Goal: Information Seeking & Learning: Learn about a topic

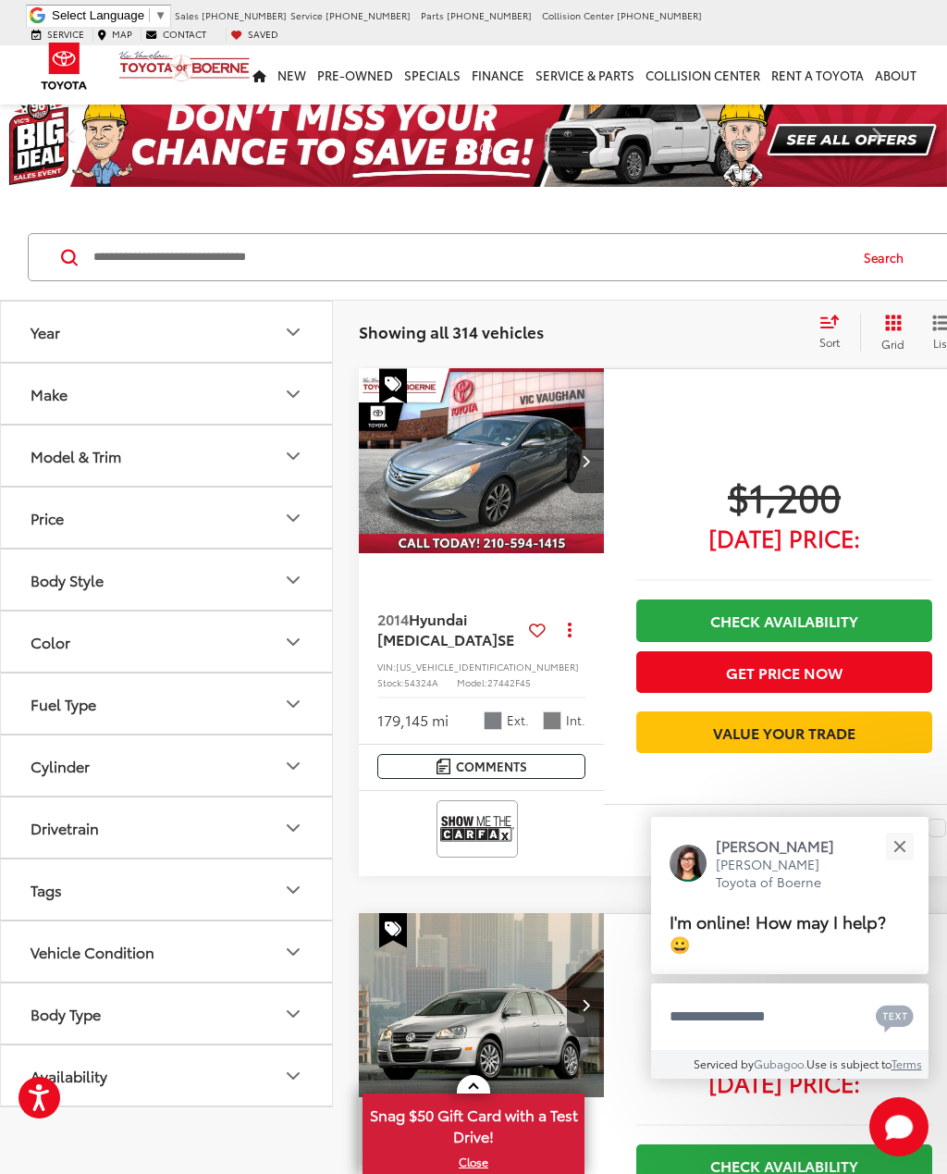
click at [298, 830] on icon "Drivetrain" at bounding box center [293, 828] width 22 height 22
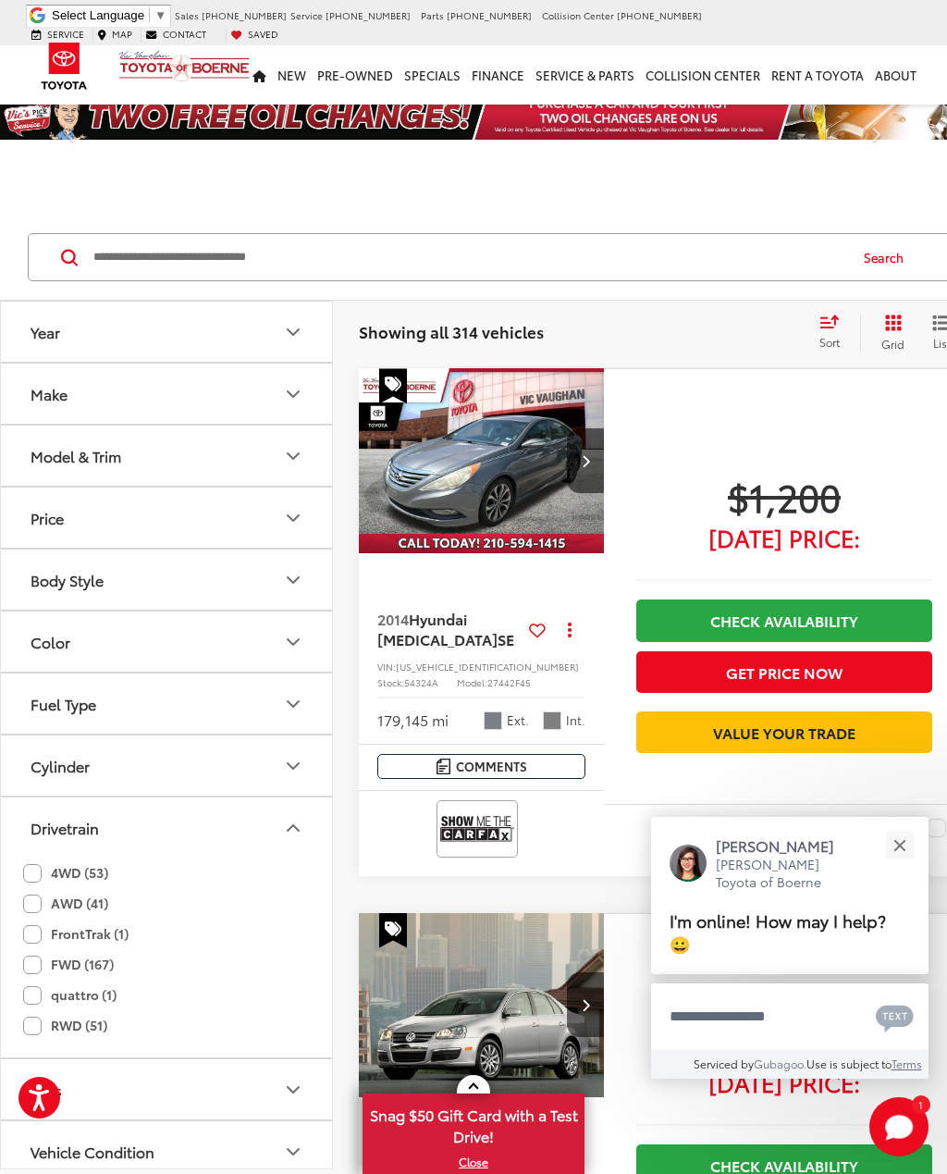
click at [34, 877] on label "4WD (53)" at bounding box center [65, 873] width 85 height 31
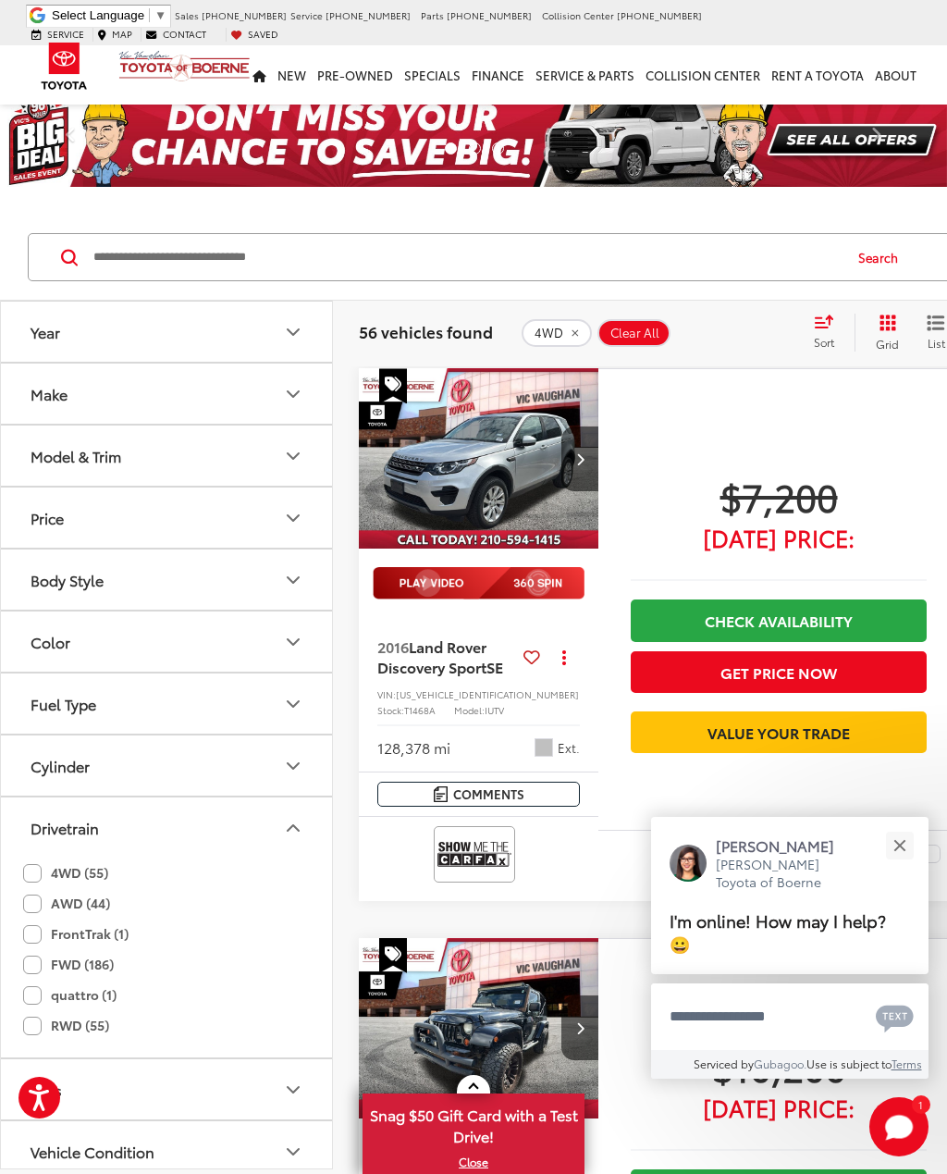
click at [894, 850] on button "Close" at bounding box center [900, 846] width 40 height 40
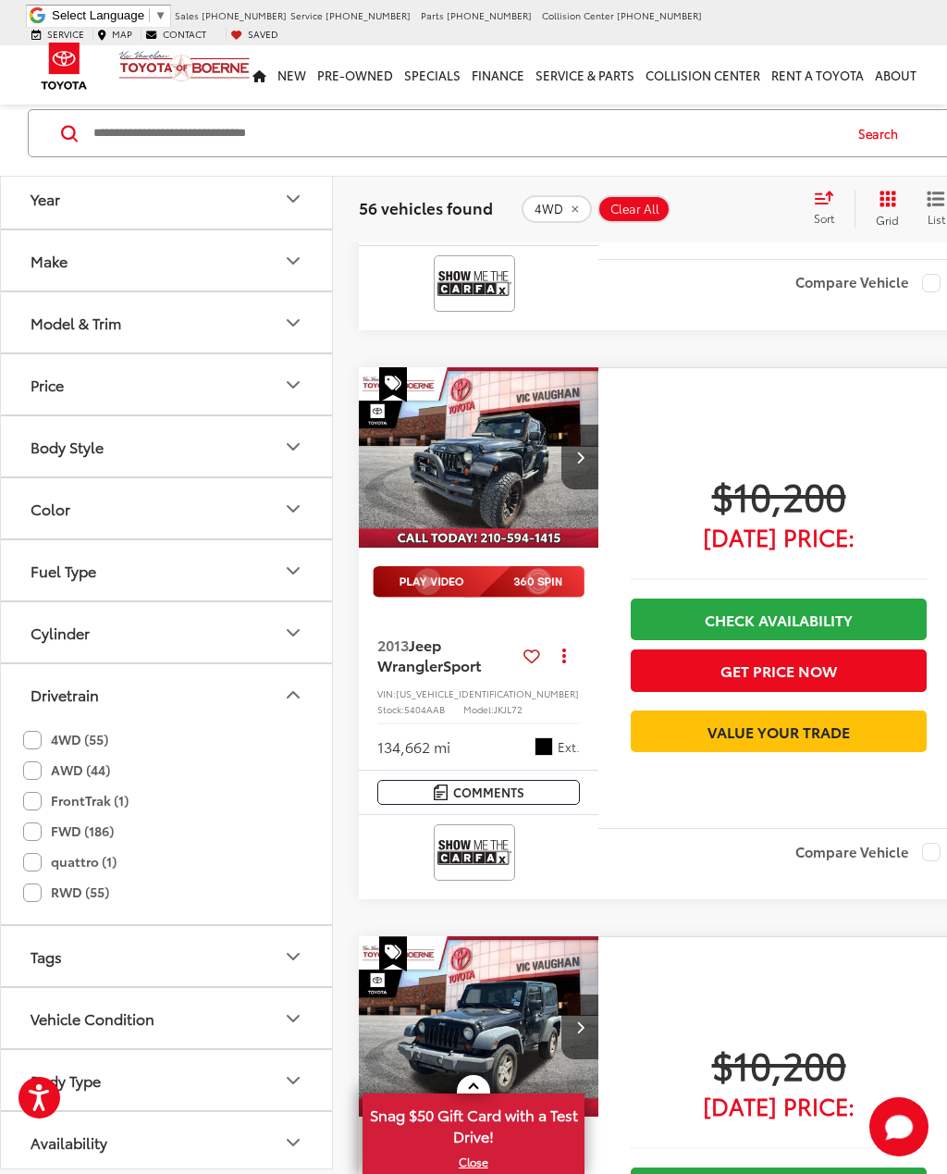
scroll to position [561, 0]
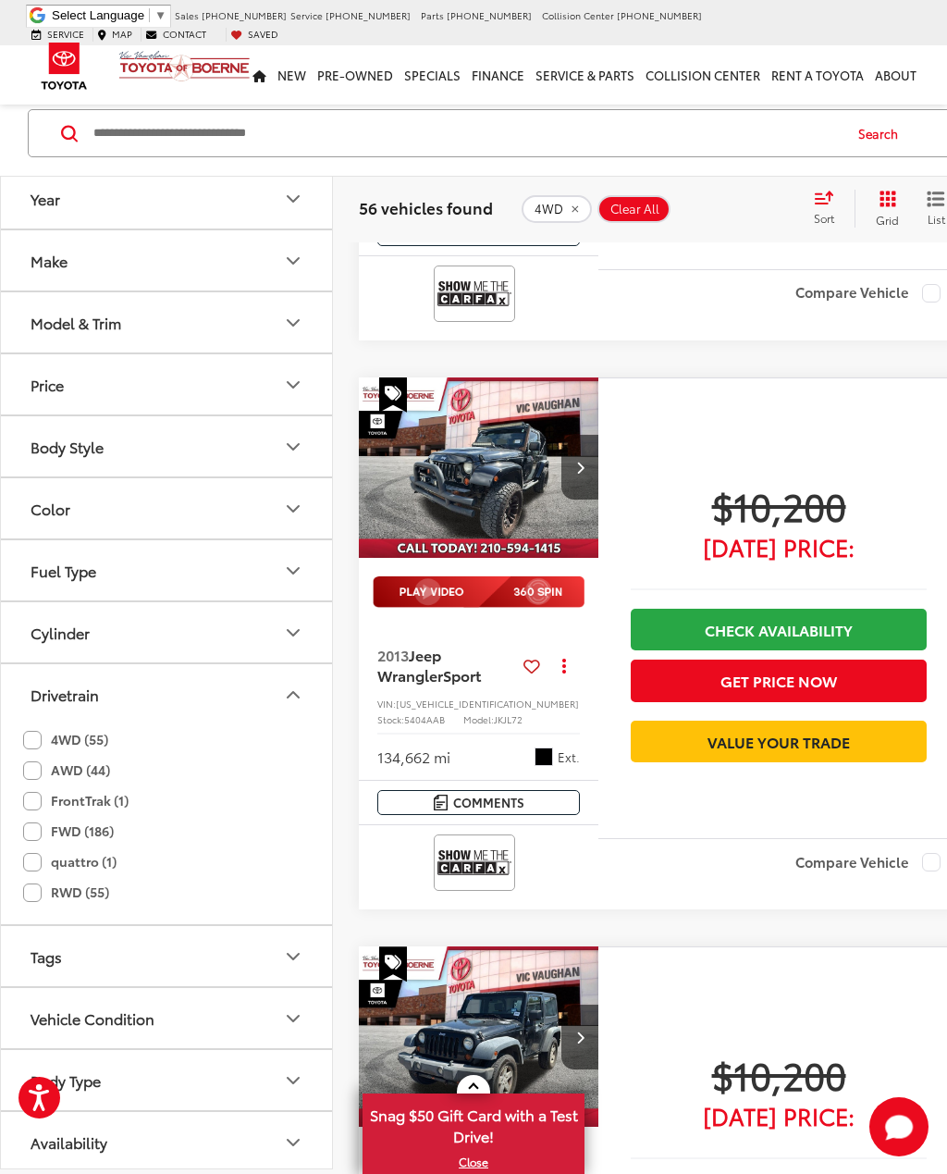
click at [428, 685] on span "Jeep Wrangler" at bounding box center [410, 665] width 66 height 42
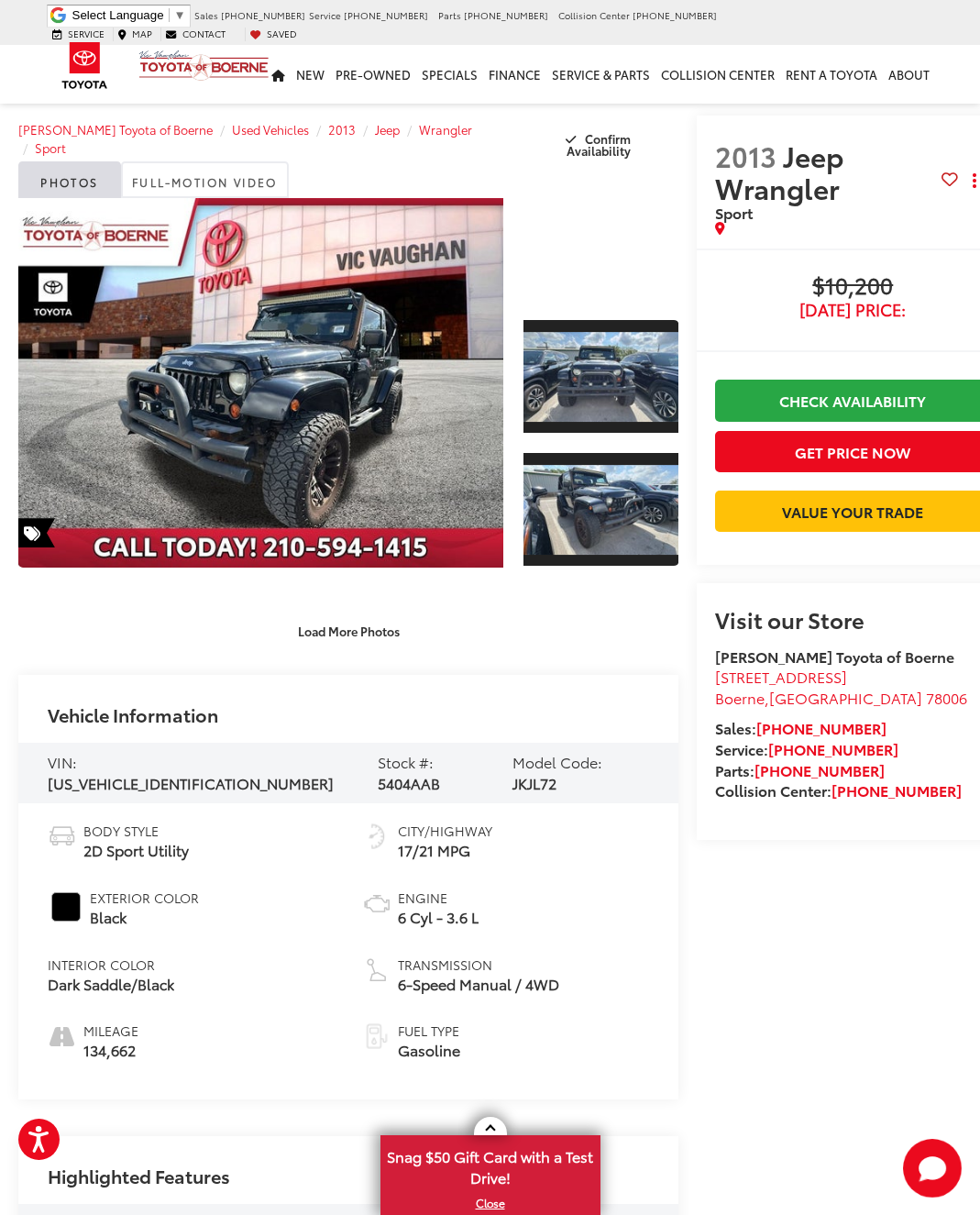
click at [278, 386] on link "Expand Photo 0" at bounding box center [261, 383] width 485 height 370
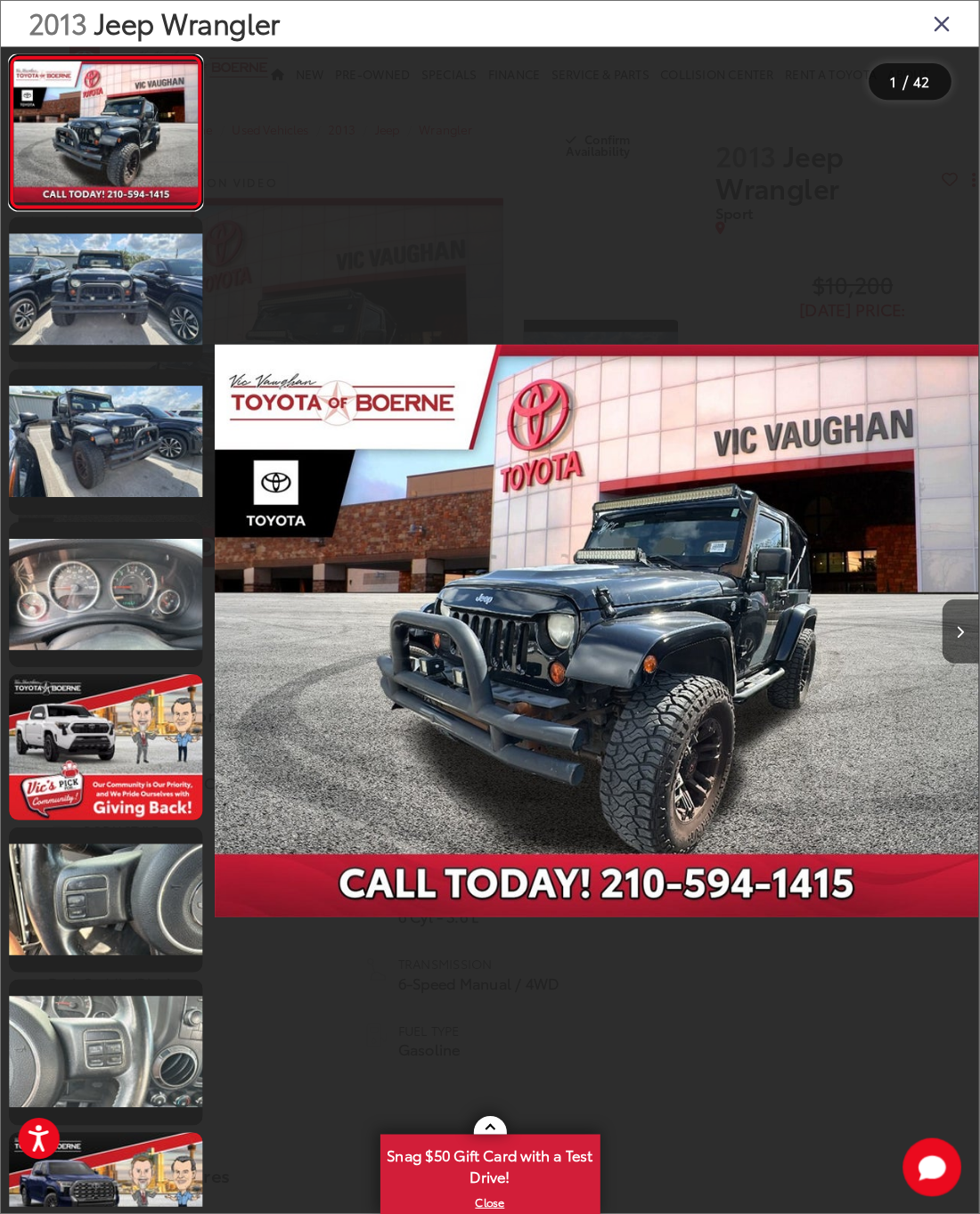
scroll to position [6, 0]
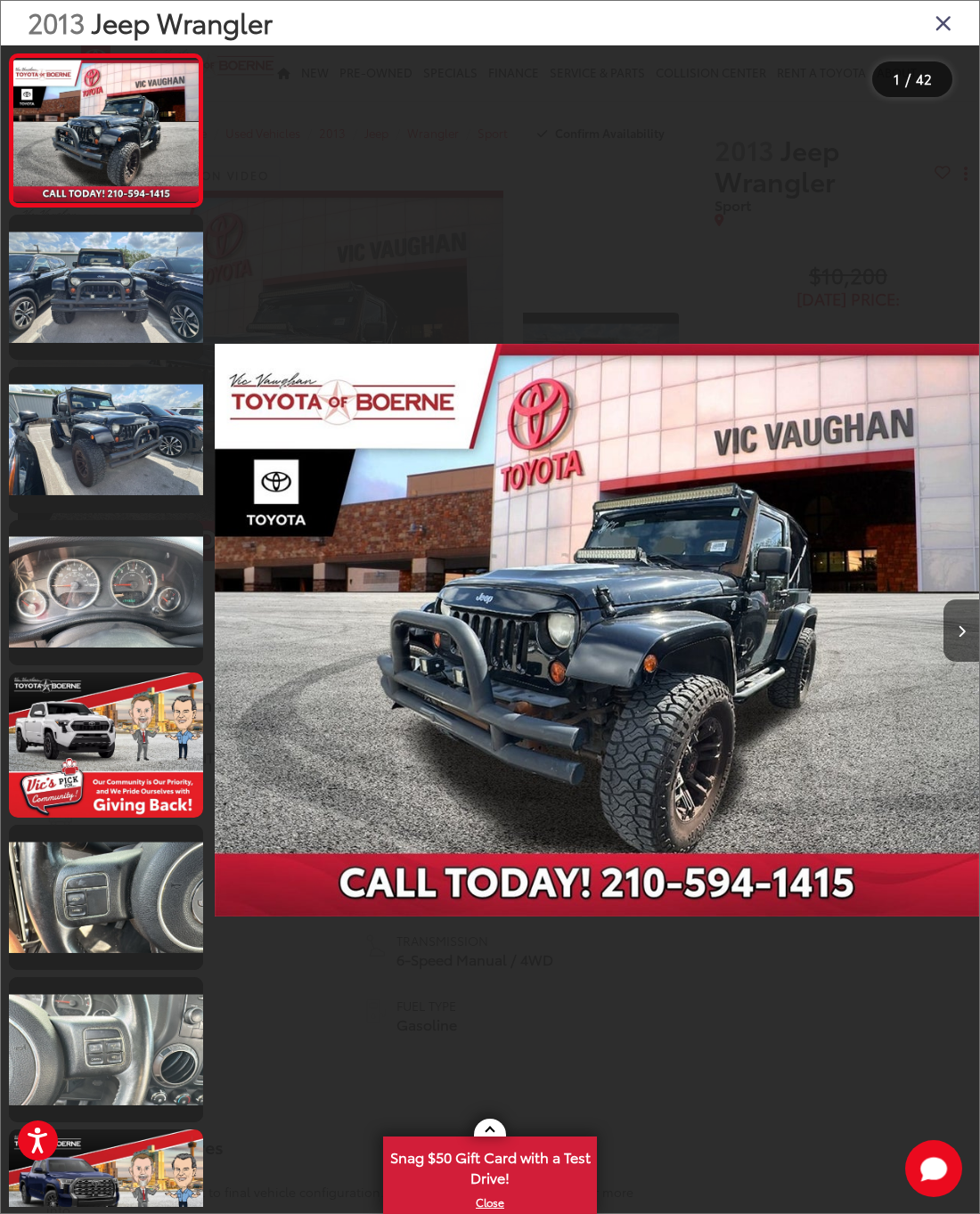
click at [951, 637] on icon "Next image" at bounding box center [961, 631] width 8 height 13
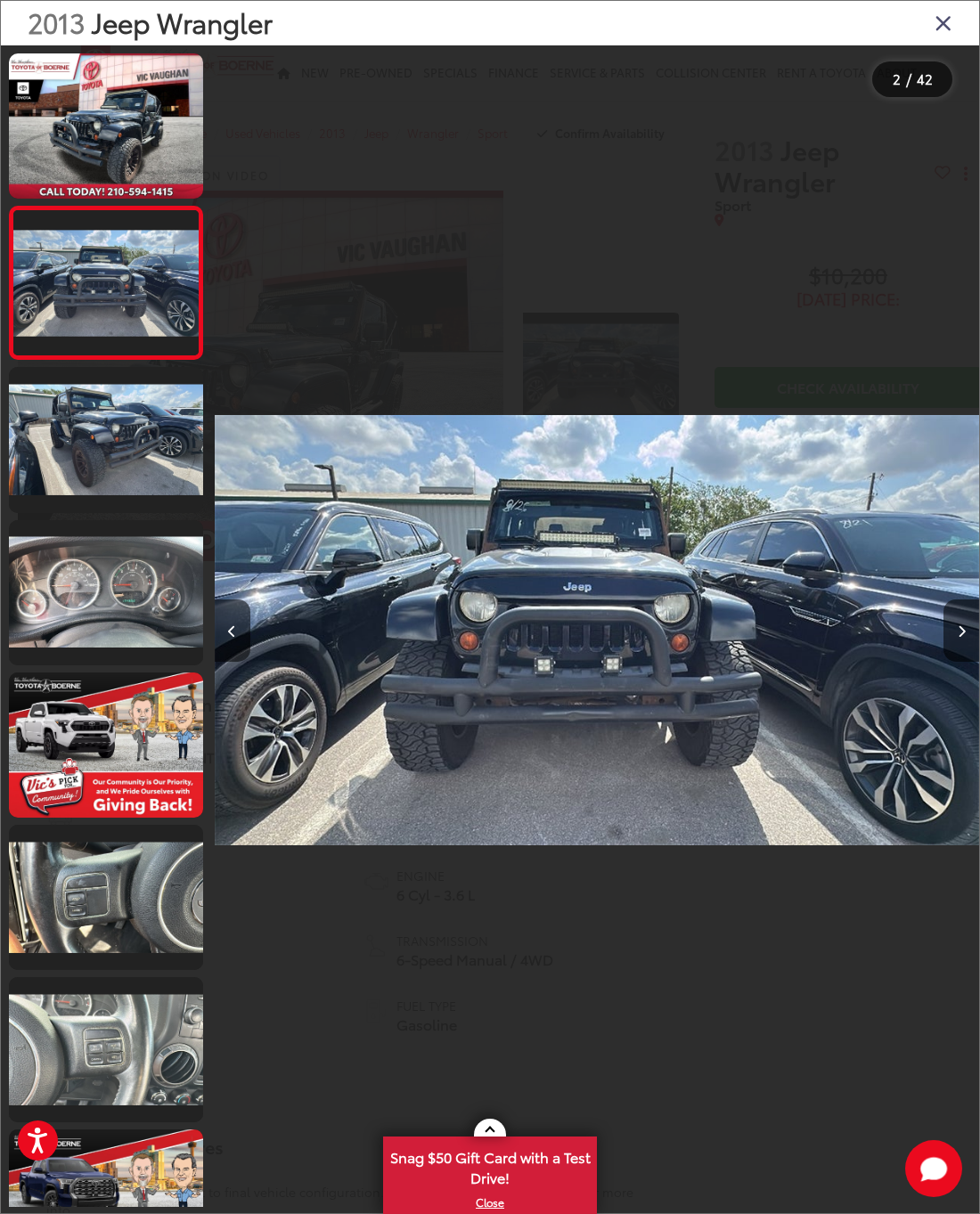
click at [951, 654] on button "Next image" at bounding box center [961, 631] width 36 height 63
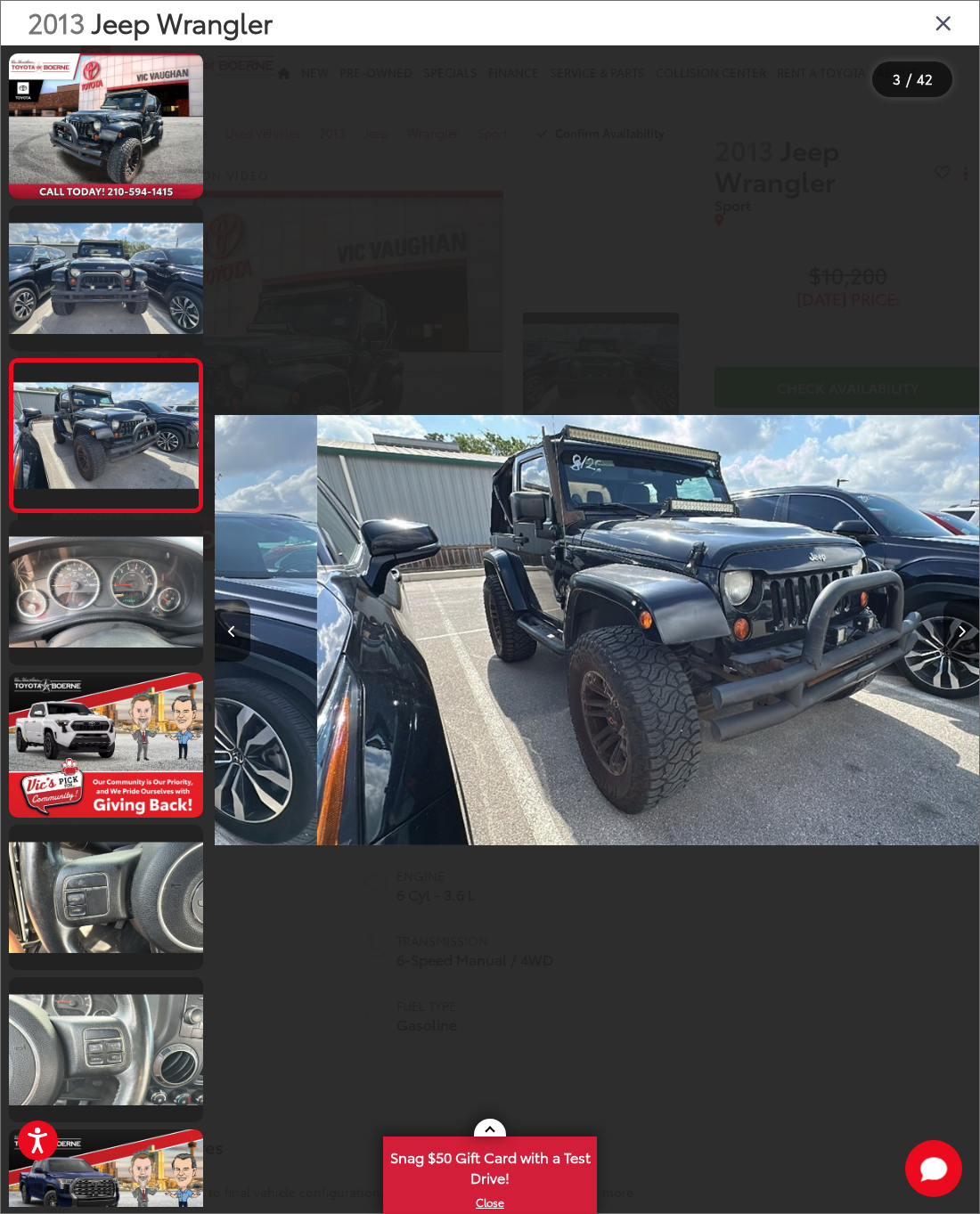
scroll to position [0, 1529]
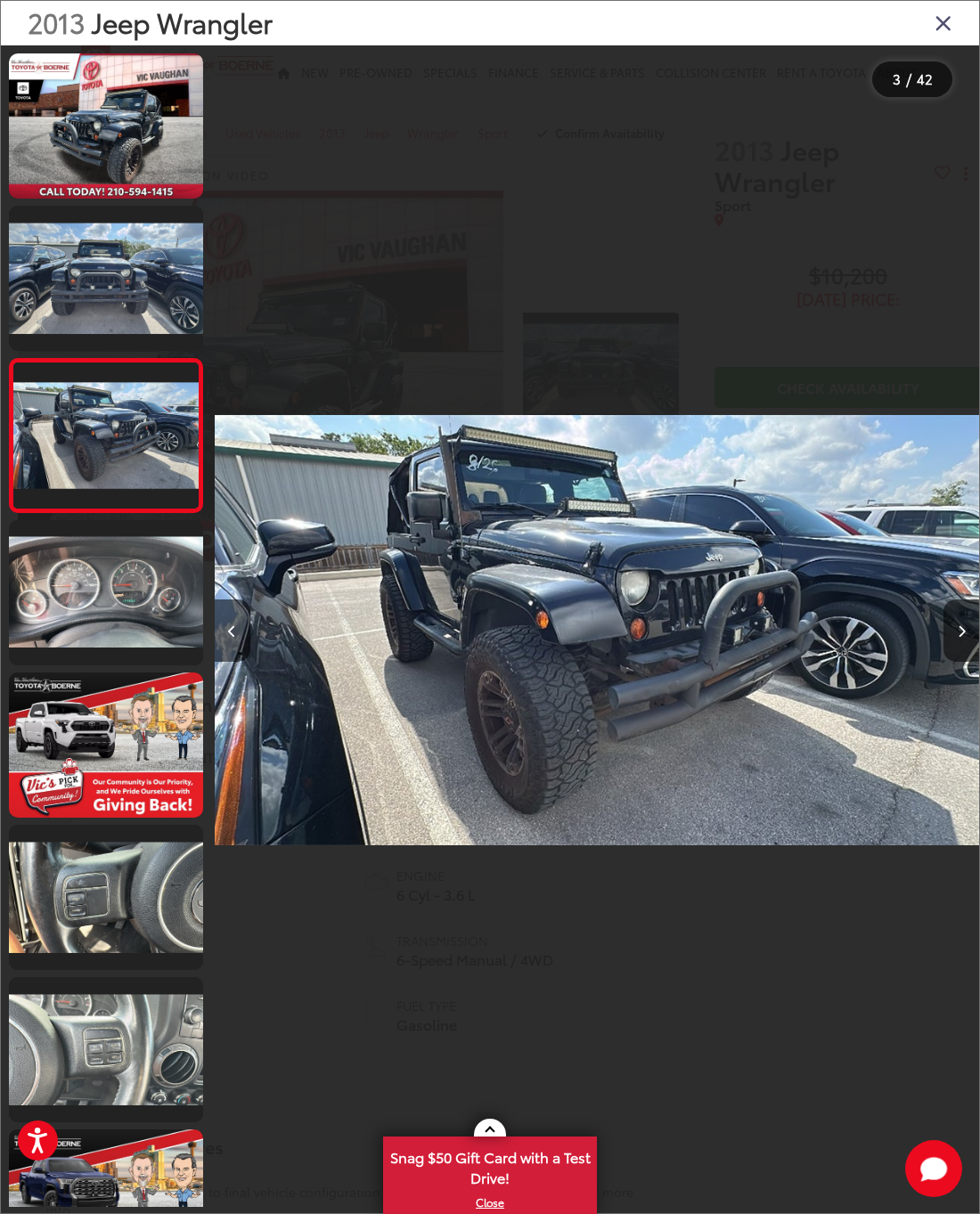
click at [951, 659] on button "Next image" at bounding box center [961, 631] width 36 height 63
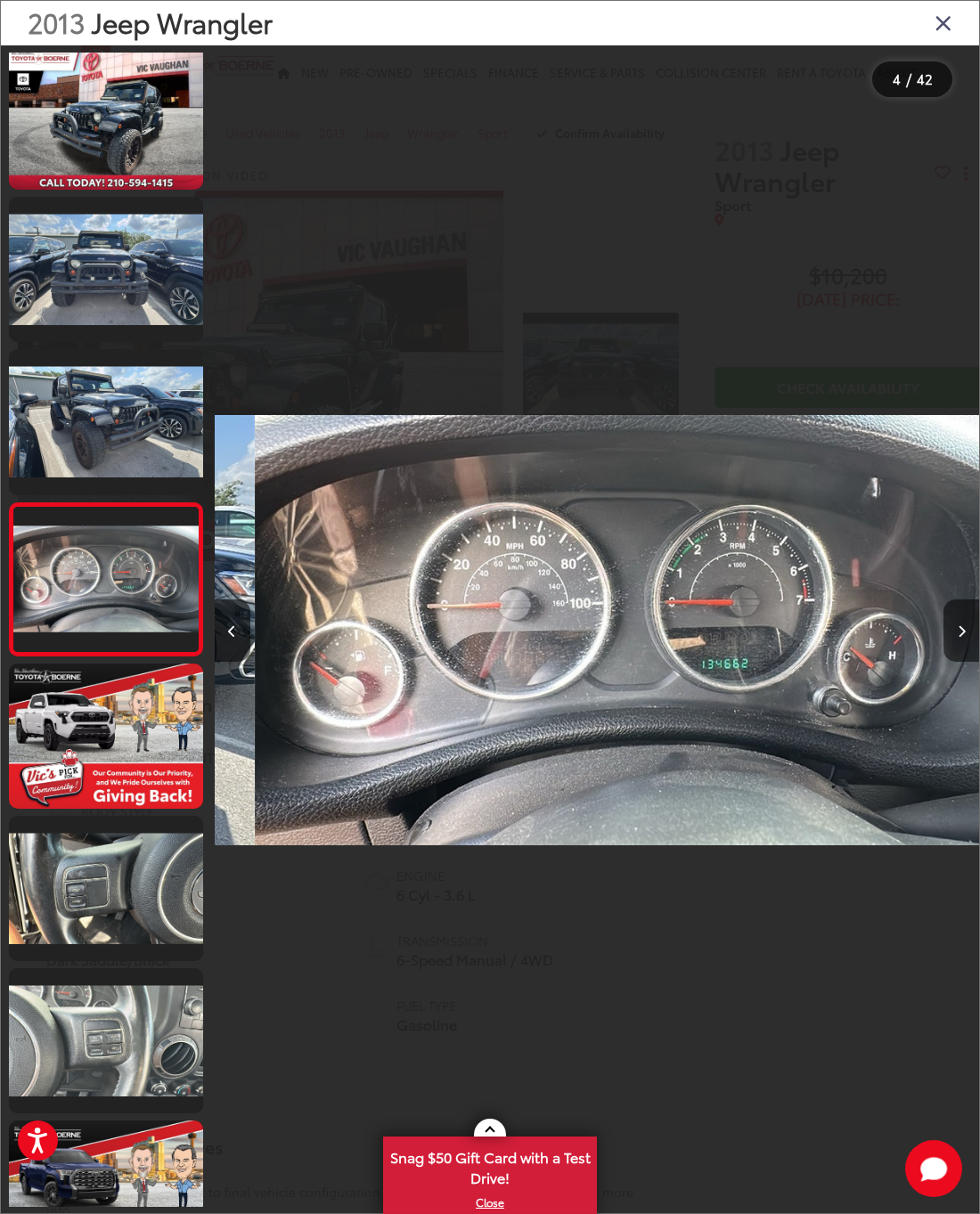
scroll to position [10, 0]
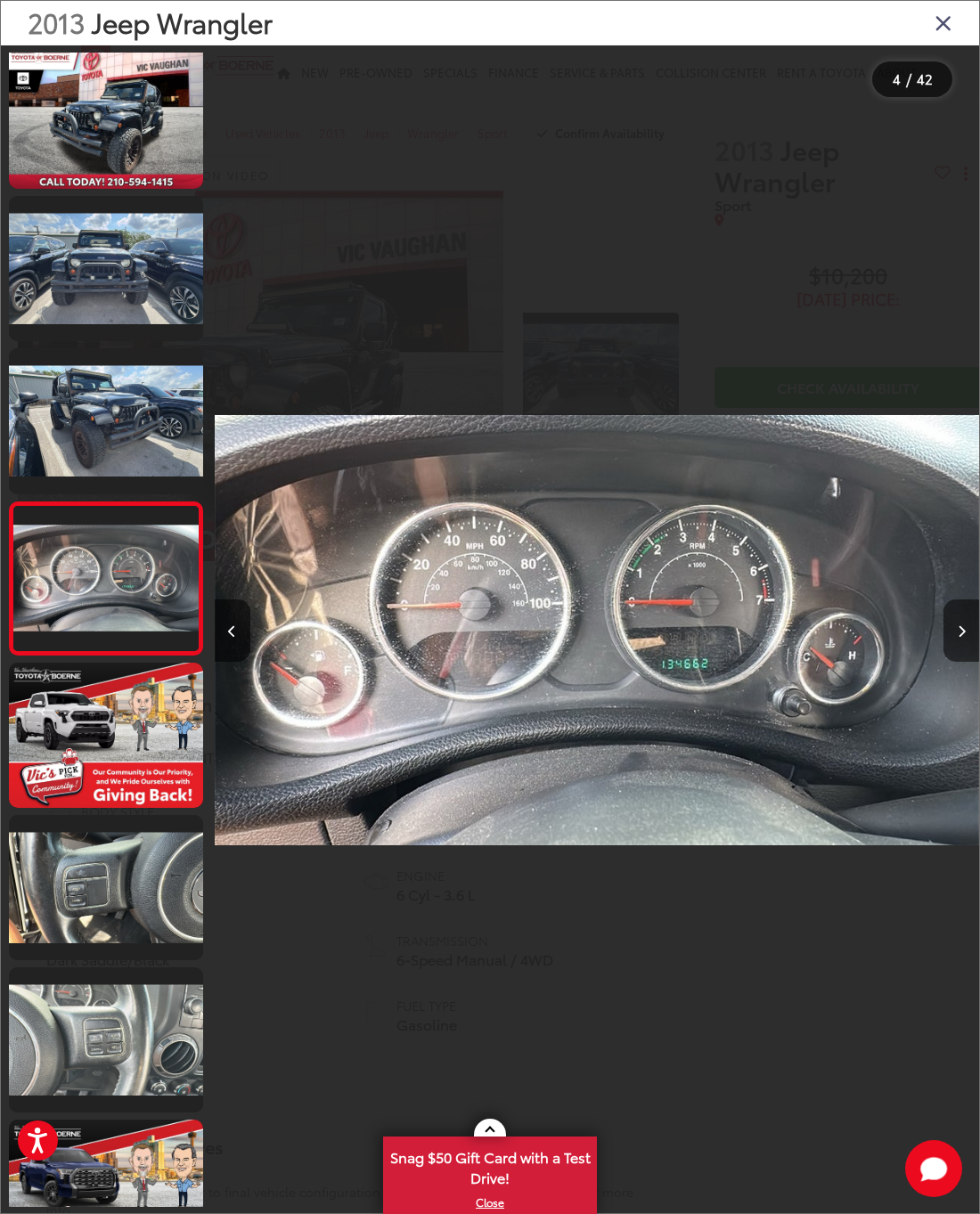
click at [951, 655] on button "Next image" at bounding box center [961, 631] width 36 height 63
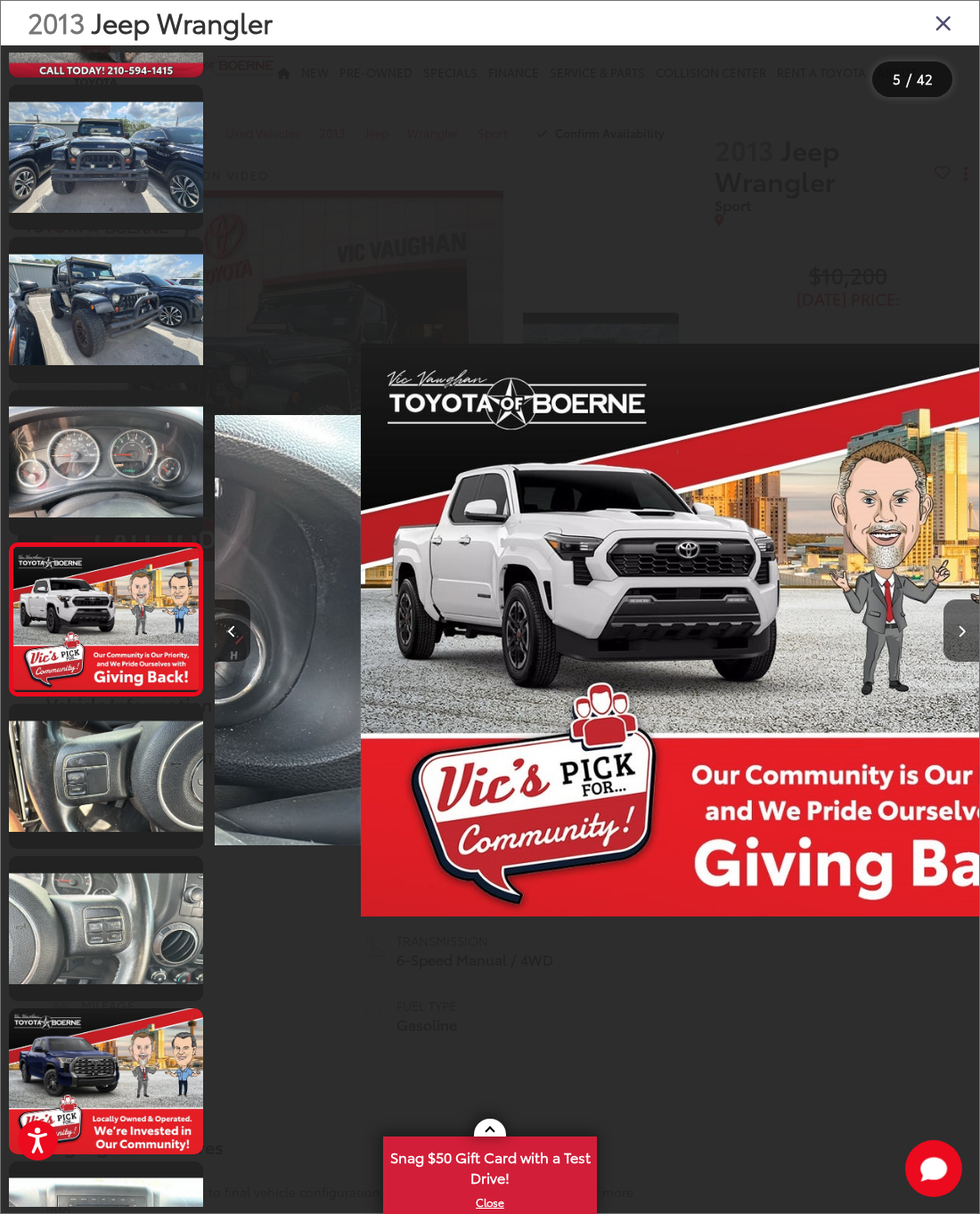
scroll to position [162, 0]
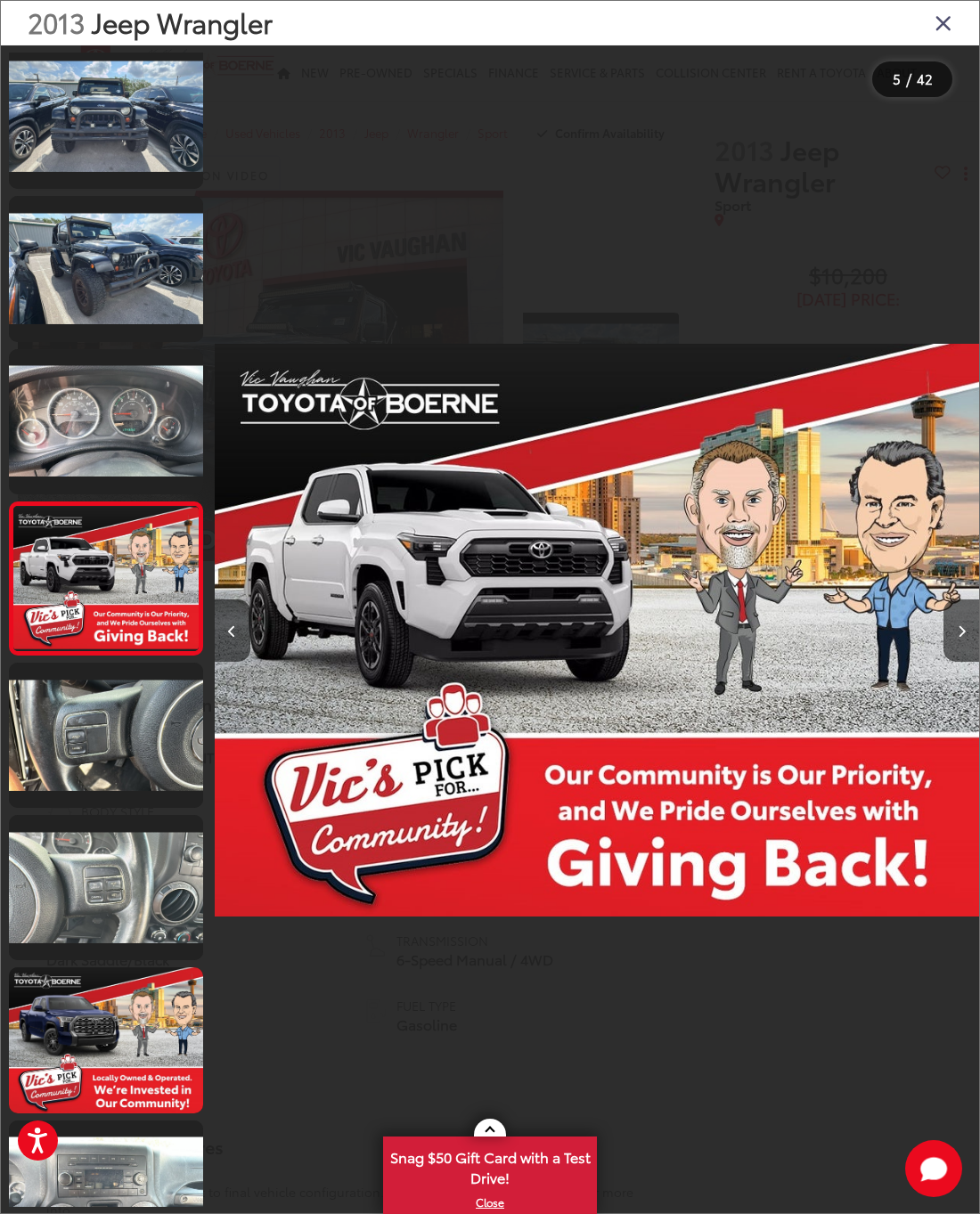
click at [951, 659] on button "Next image" at bounding box center [961, 631] width 36 height 63
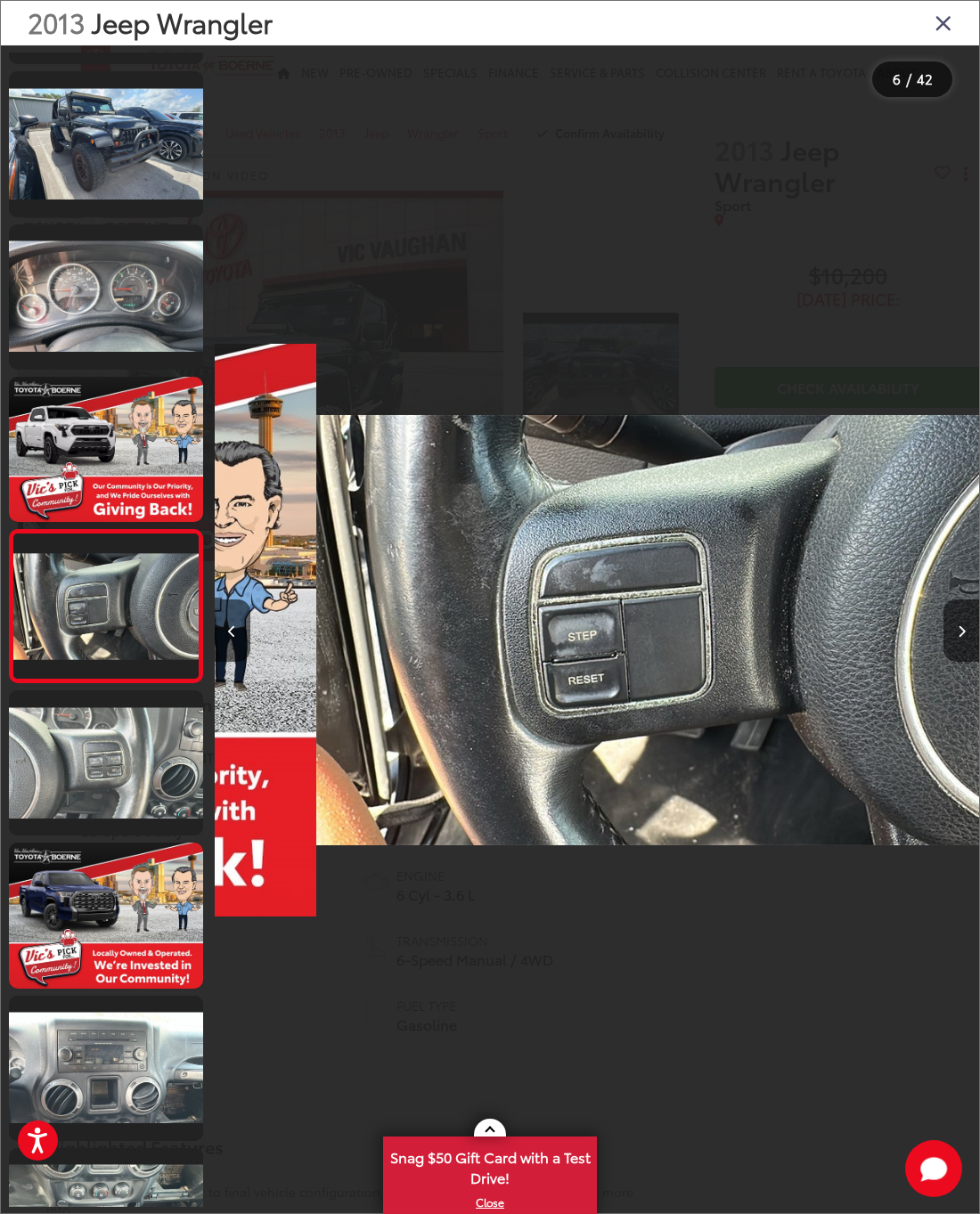
scroll to position [315, 0]
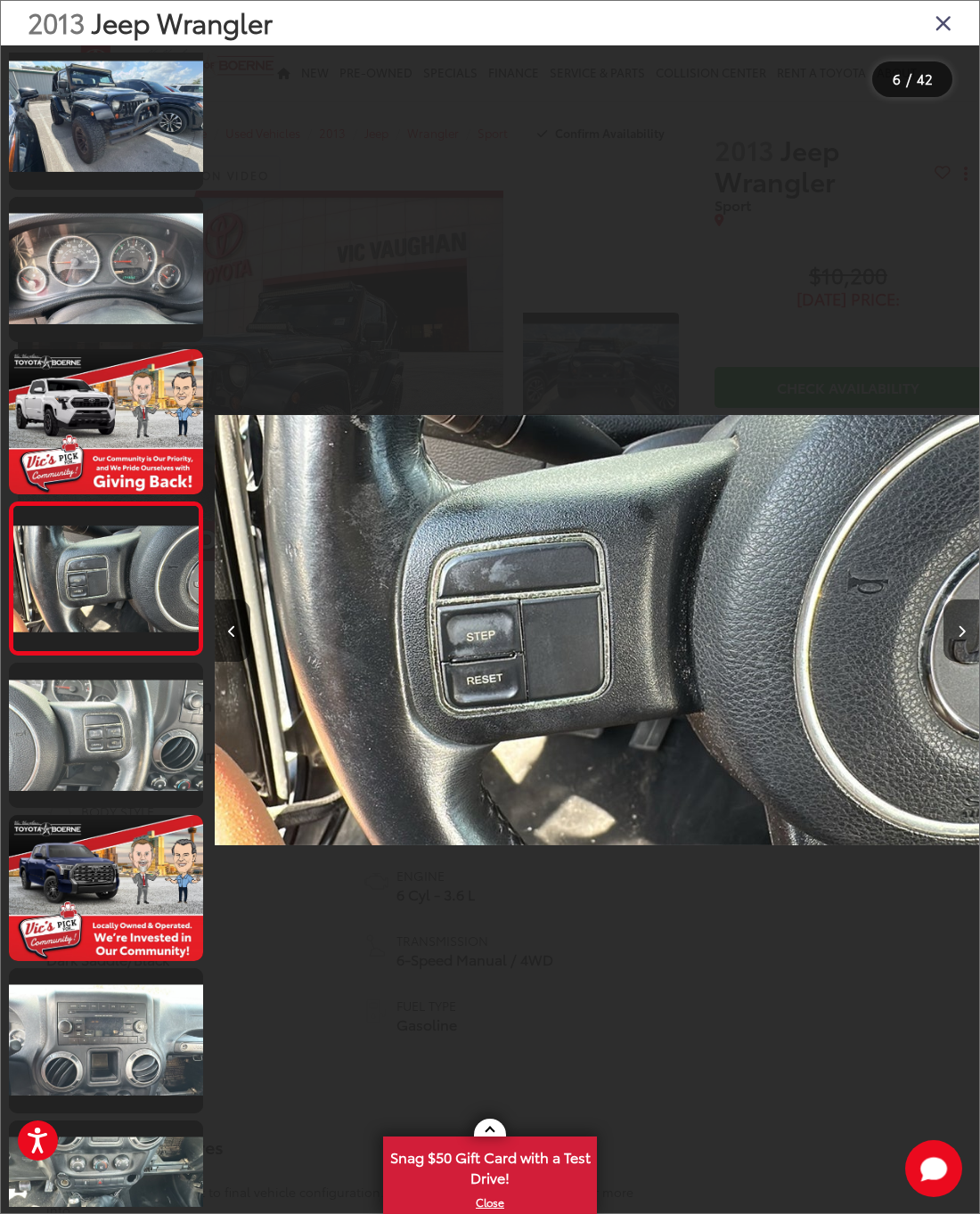
click at [951, 659] on button "Next image" at bounding box center [961, 631] width 36 height 63
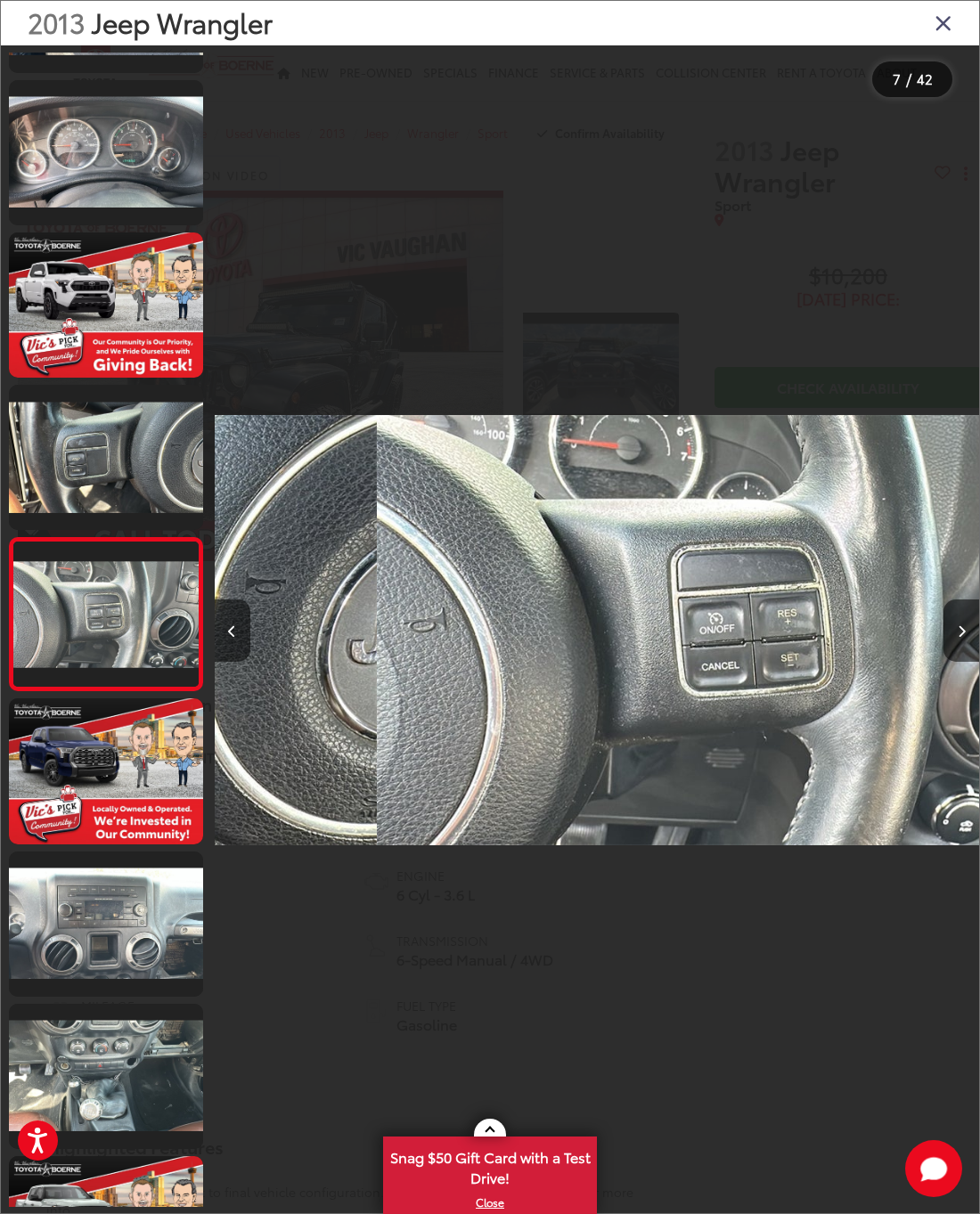
scroll to position [467, 0]
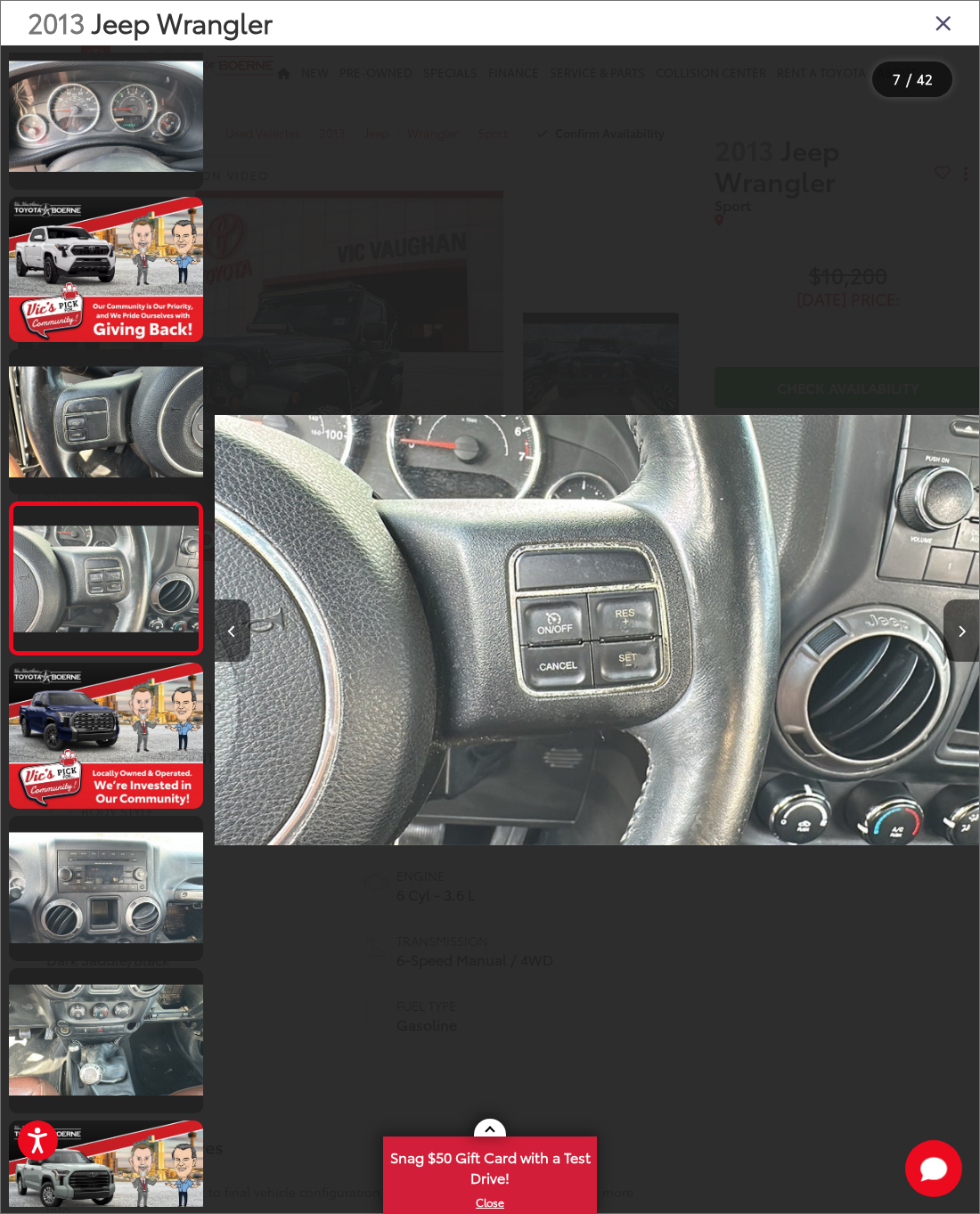
click at [951, 659] on button "Next image" at bounding box center [961, 631] width 36 height 63
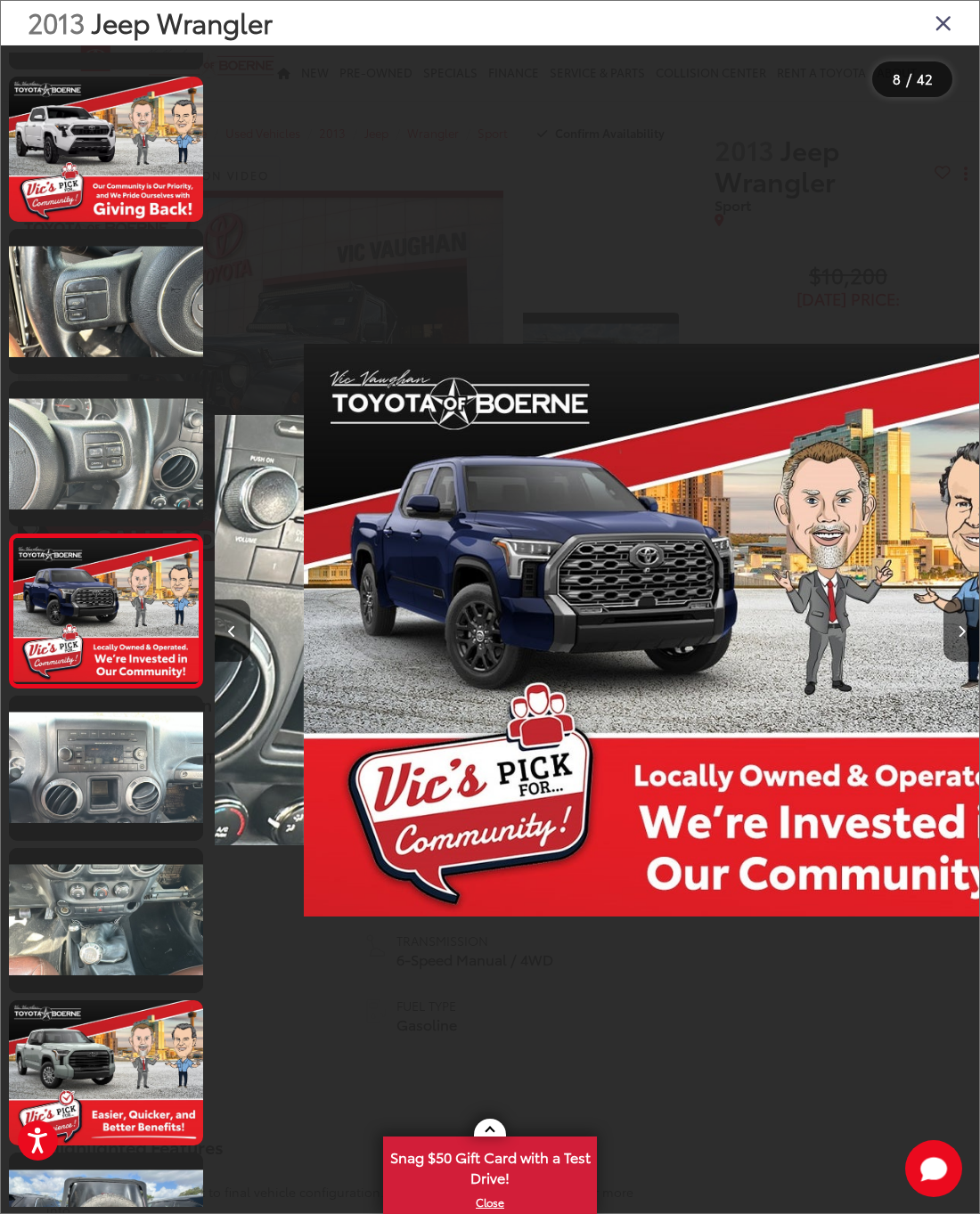
scroll to position [619, 0]
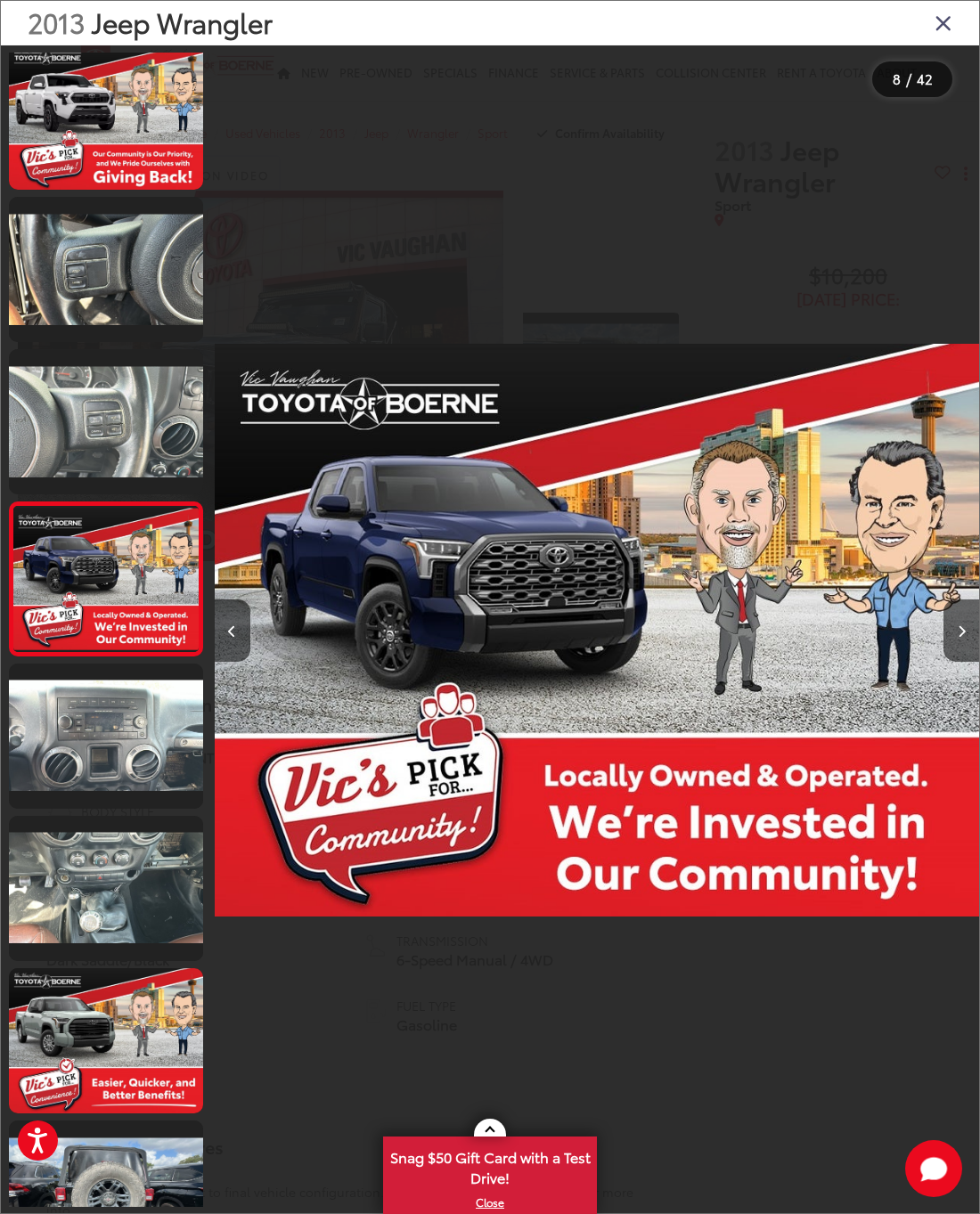
click at [951, 661] on button "Next image" at bounding box center [961, 631] width 36 height 63
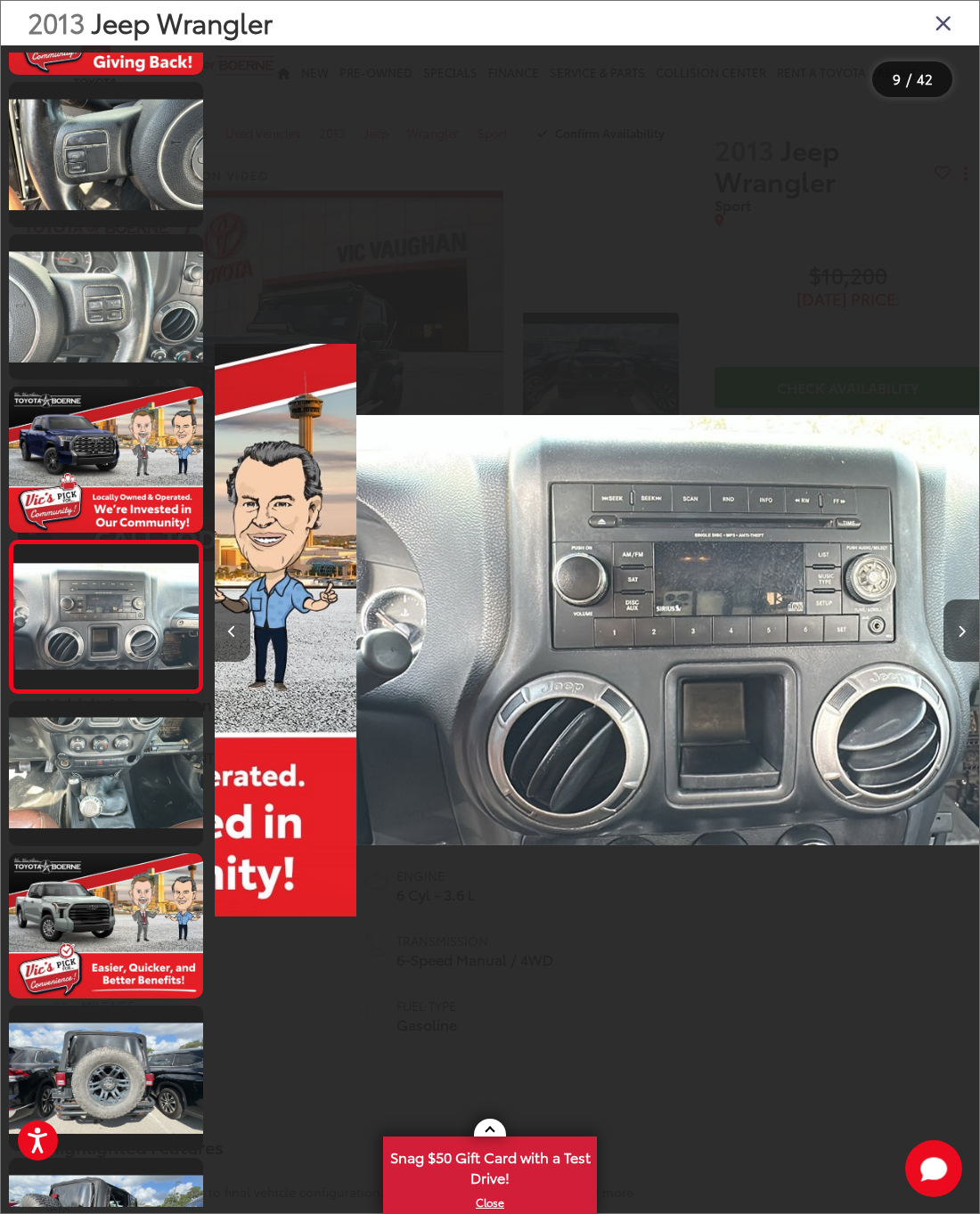
scroll to position [772, 0]
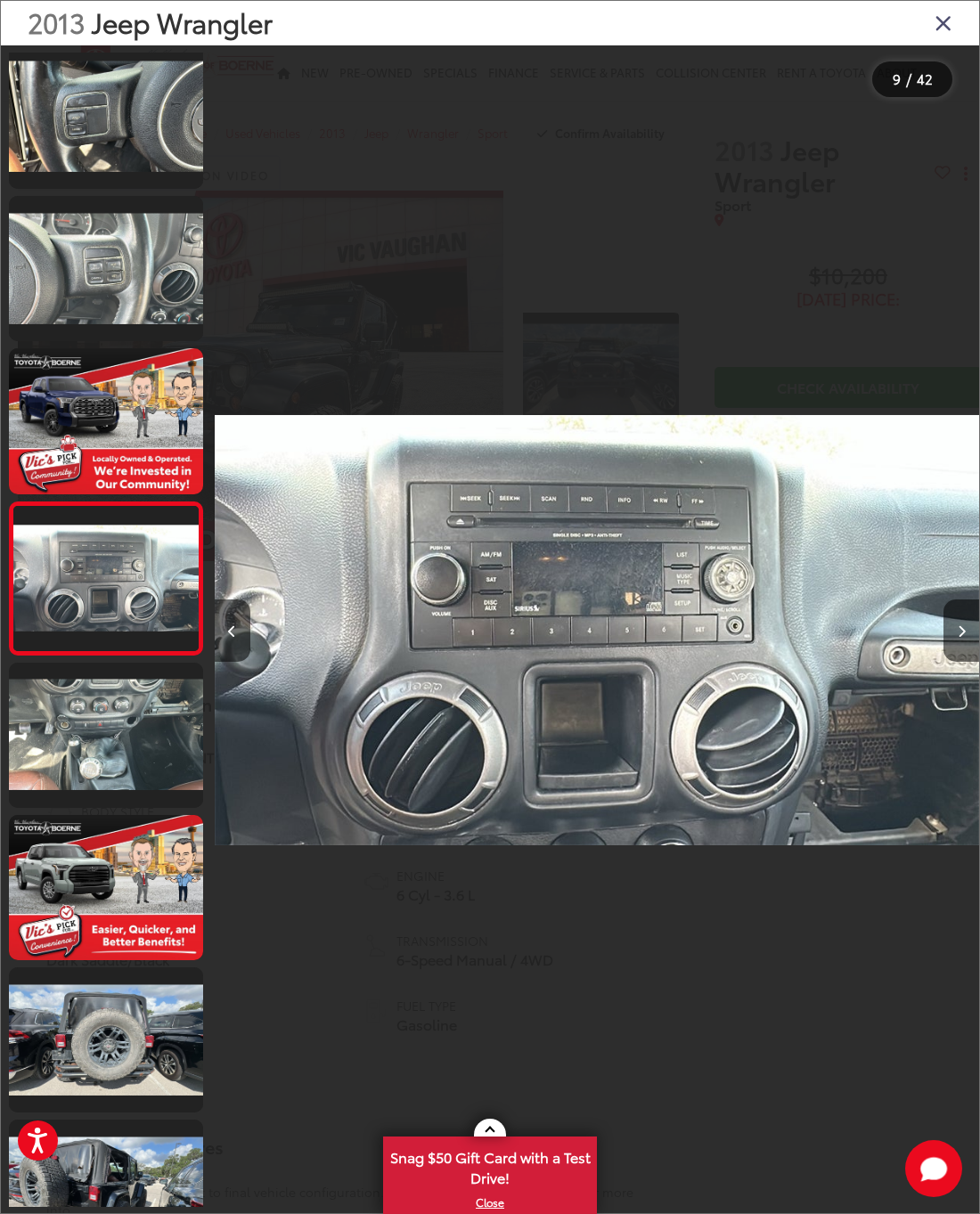
click at [951, 661] on button "Next image" at bounding box center [961, 631] width 36 height 63
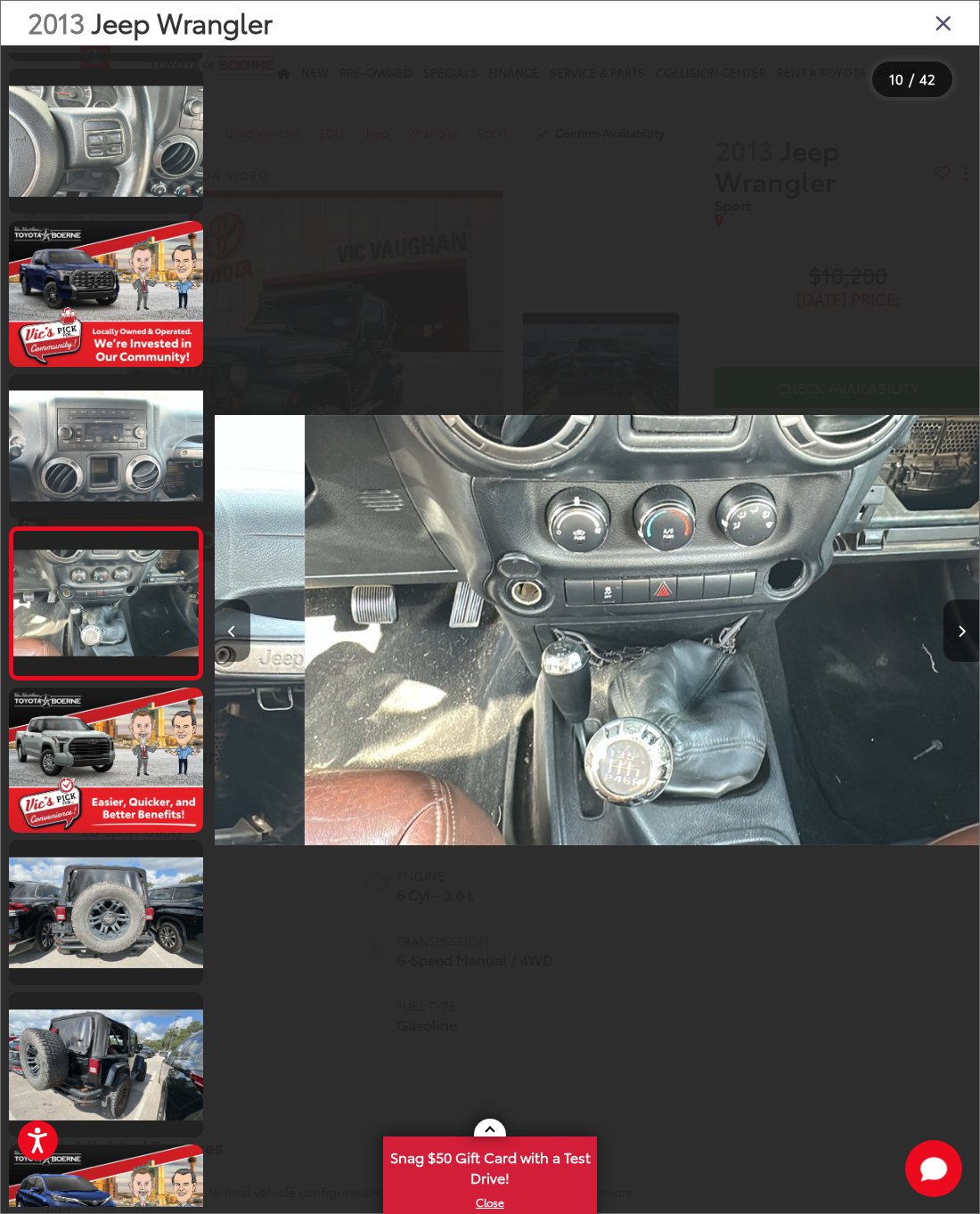
scroll to position [924, 0]
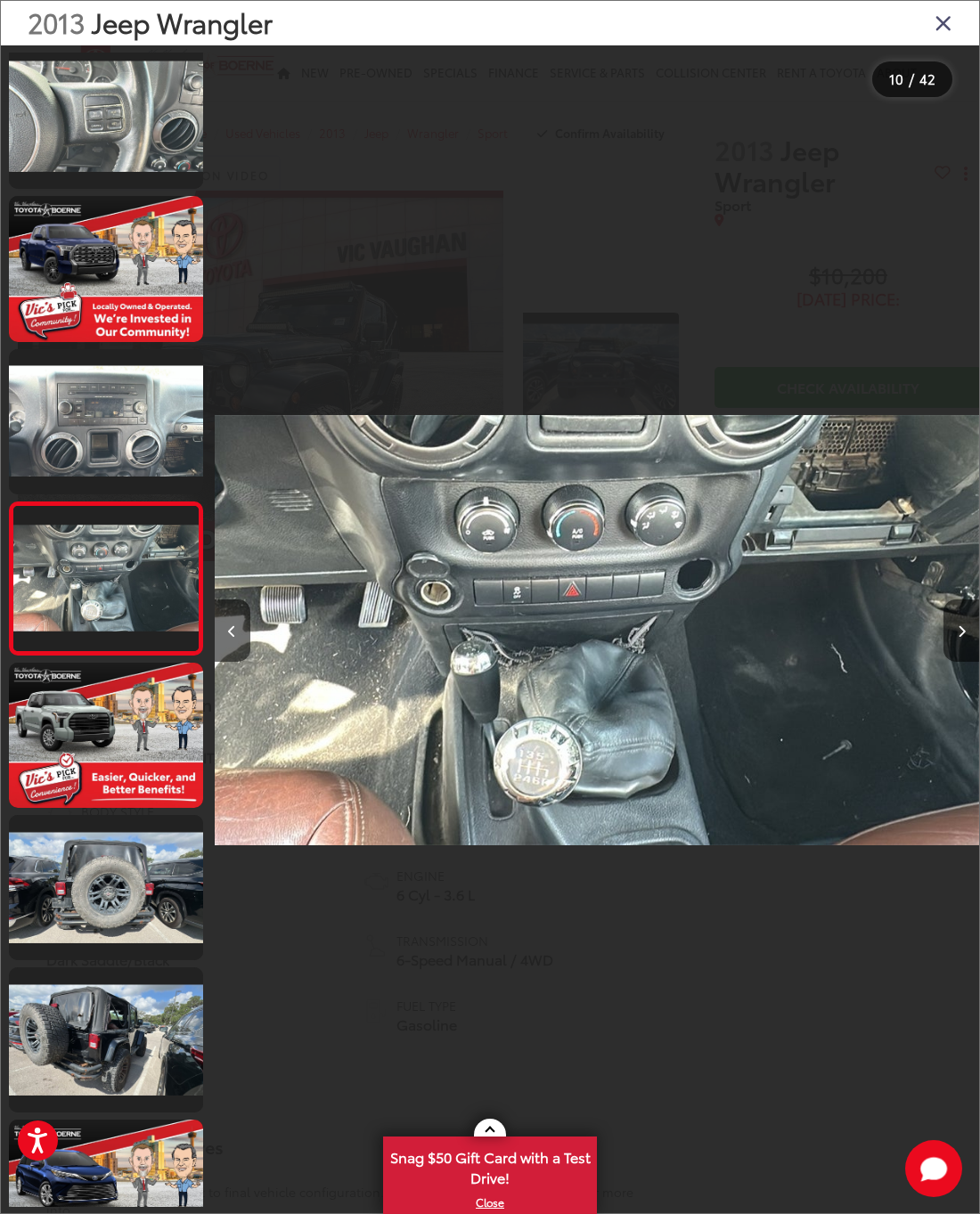
click at [951, 659] on button "Next image" at bounding box center [961, 631] width 36 height 63
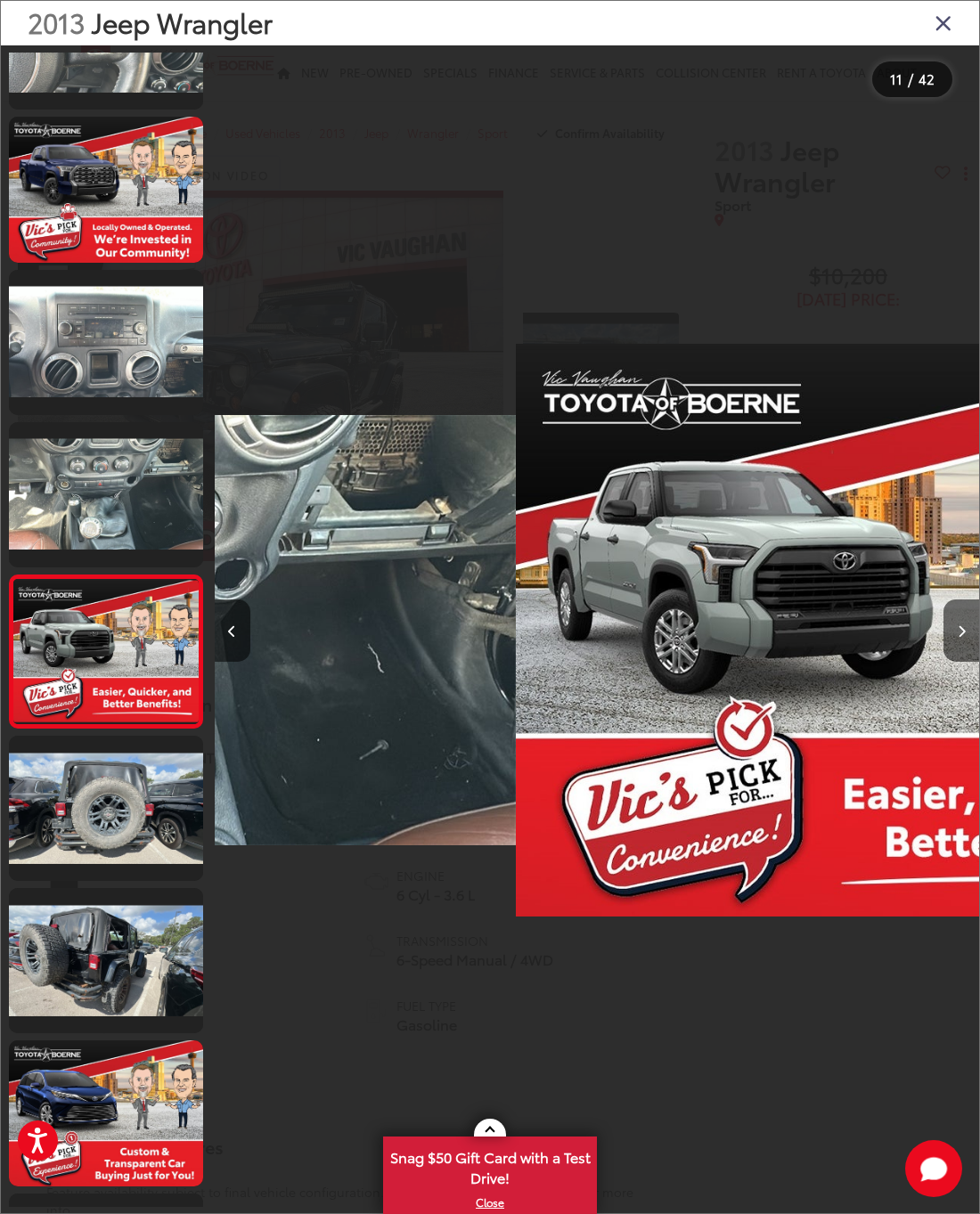
scroll to position [0, 0]
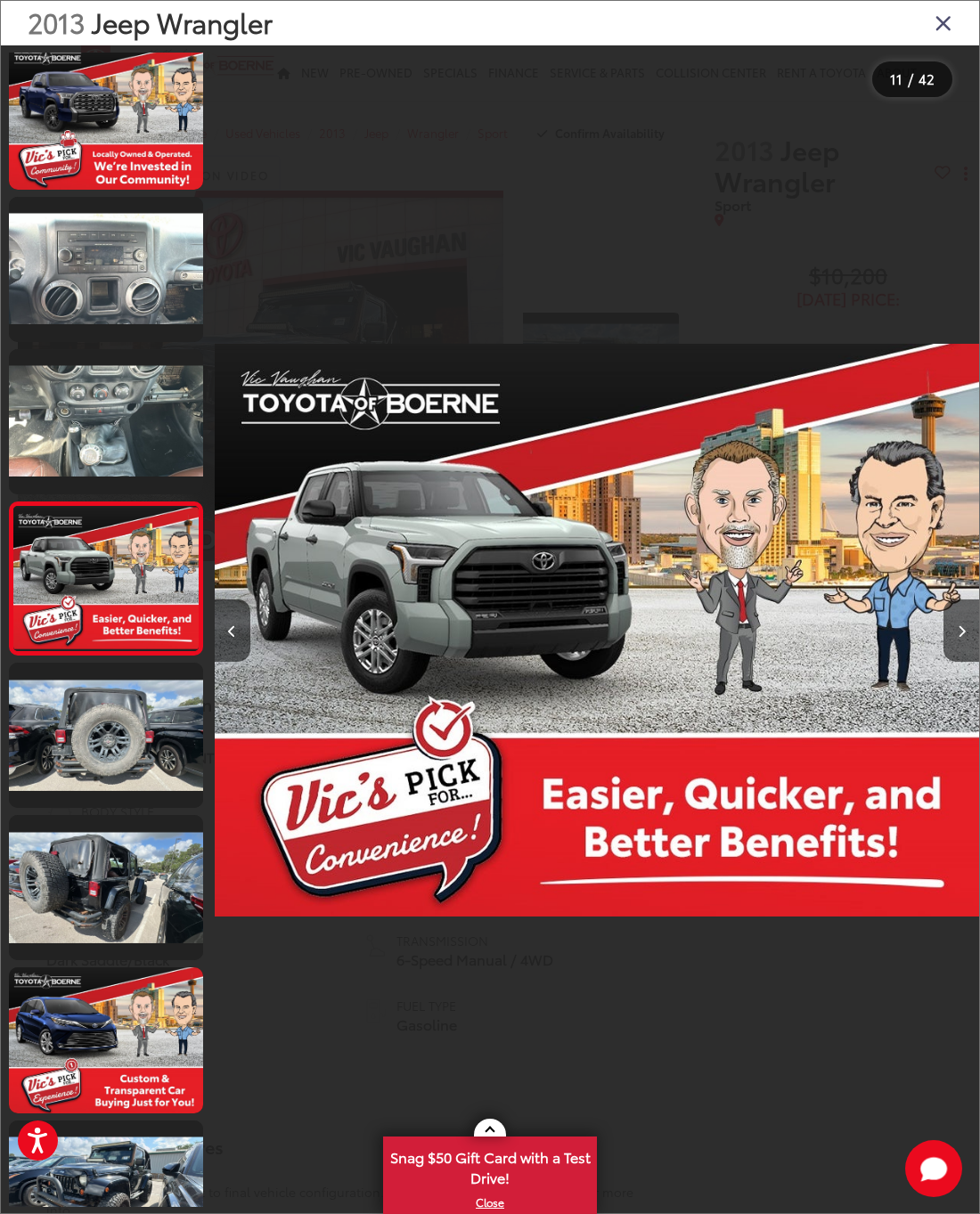
click at [239, 661] on button "Previous image" at bounding box center [232, 631] width 36 height 63
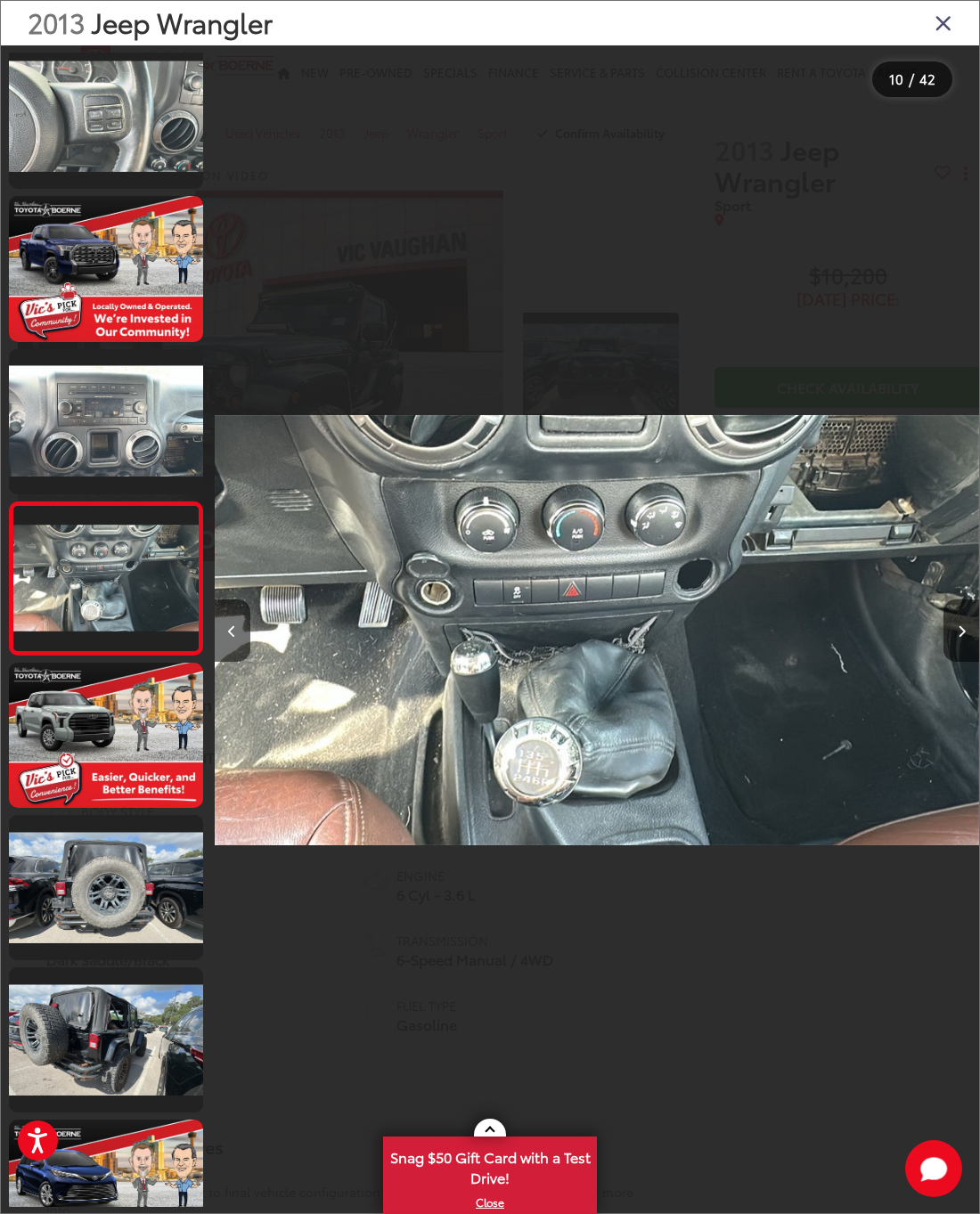
click at [951, 661] on button "Next image" at bounding box center [961, 631] width 36 height 63
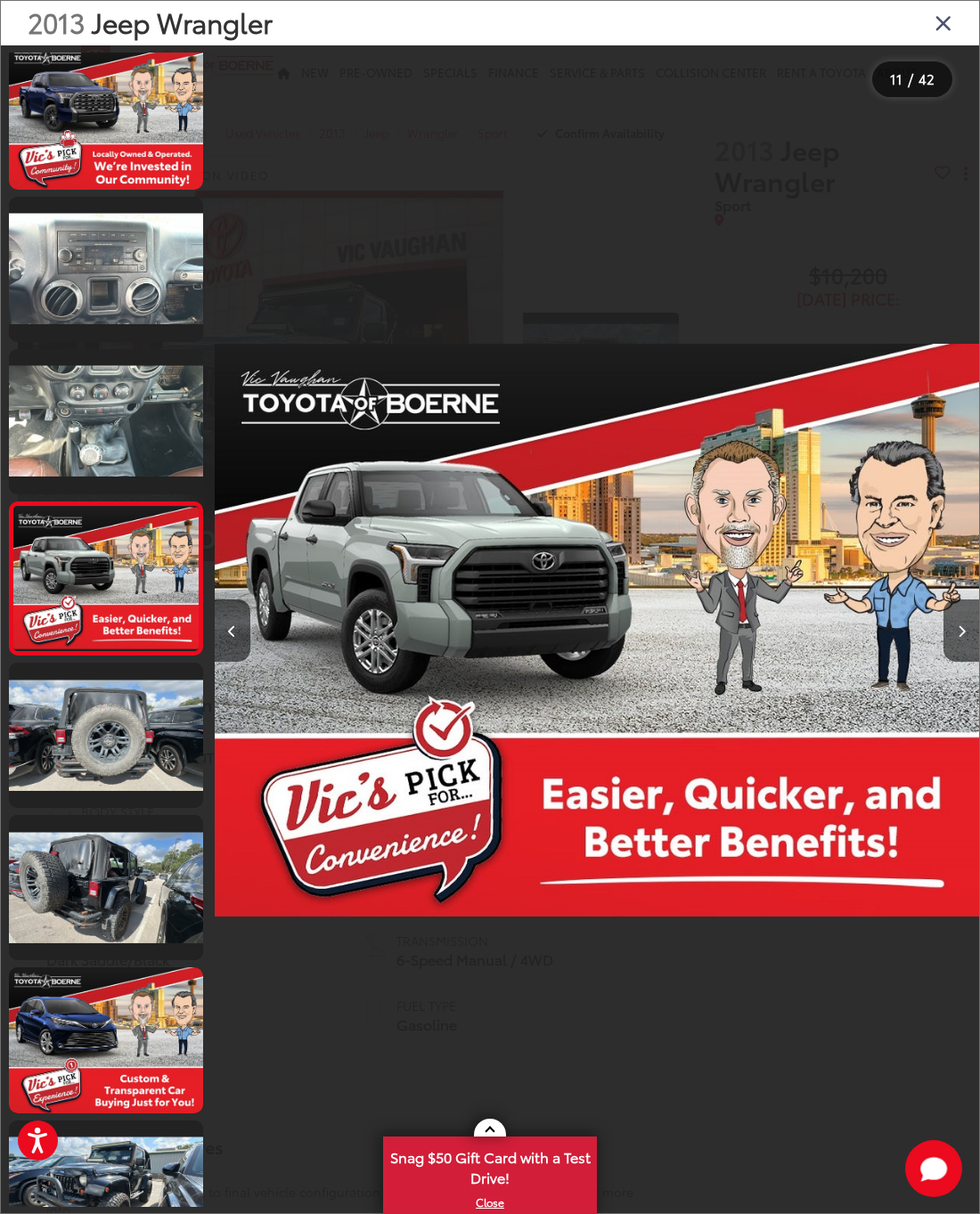
click at [951, 658] on button "Next image" at bounding box center [961, 631] width 36 height 63
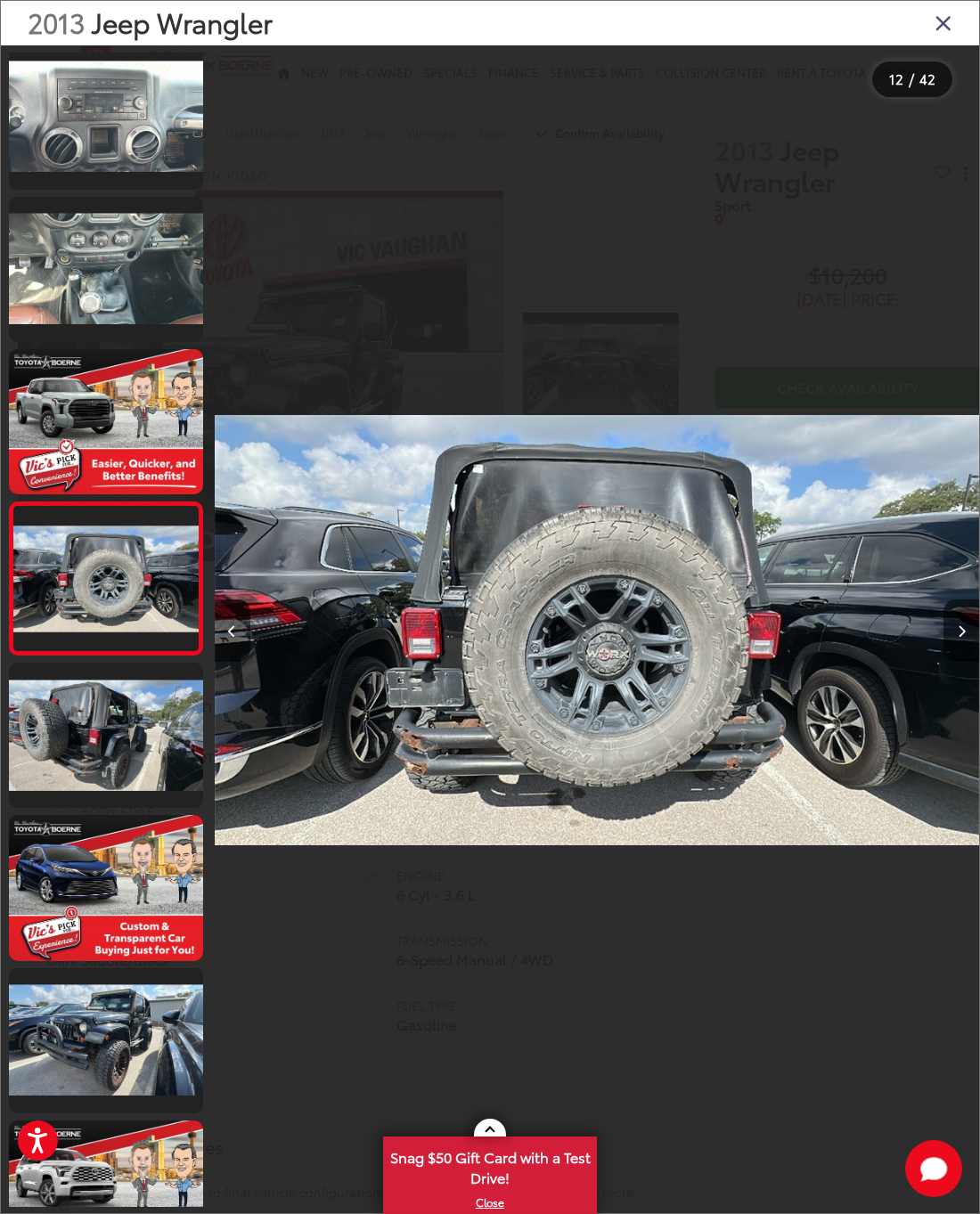
click at [951, 659] on button "Next image" at bounding box center [961, 631] width 36 height 63
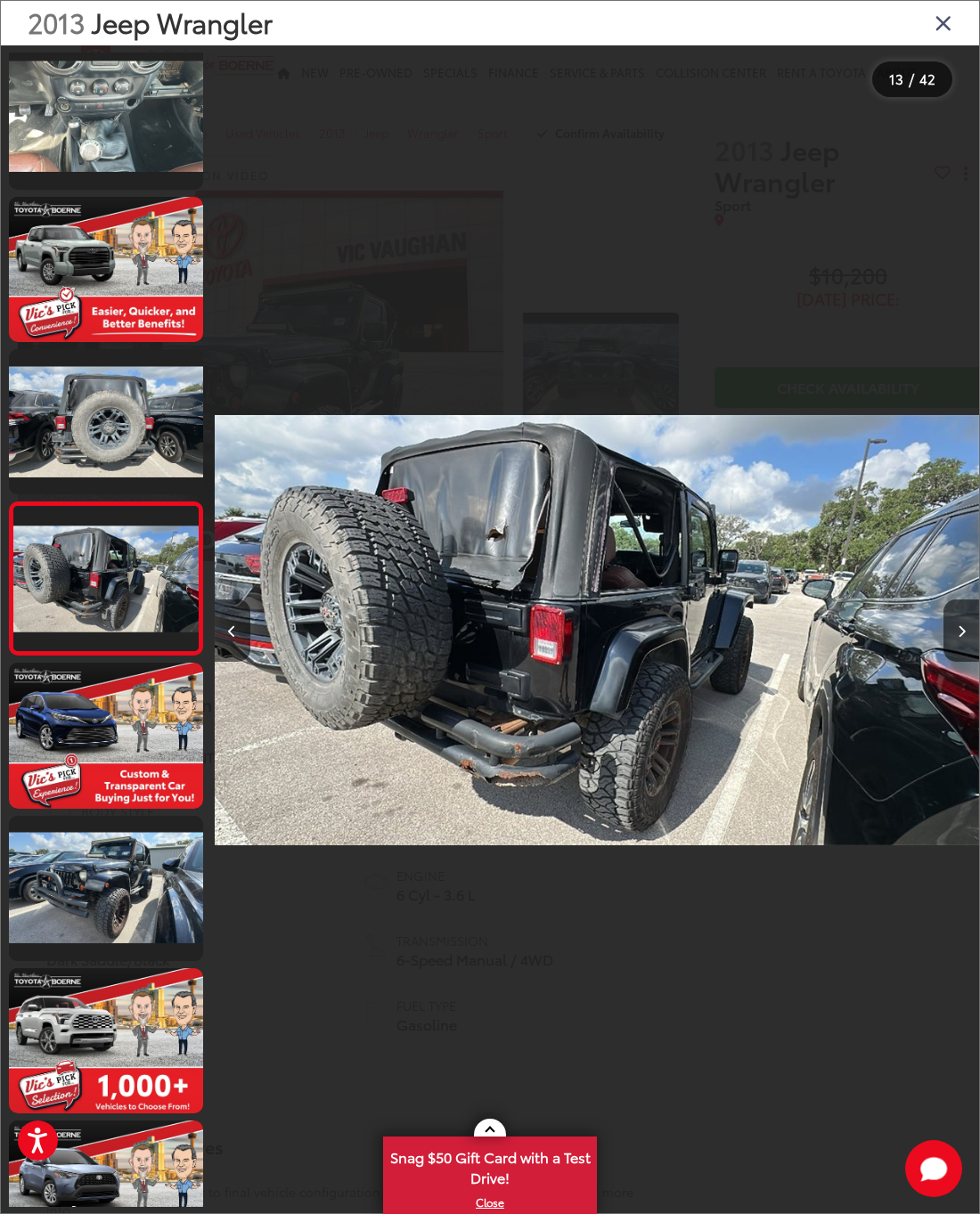
click at [951, 660] on button "Next image" at bounding box center [961, 631] width 36 height 63
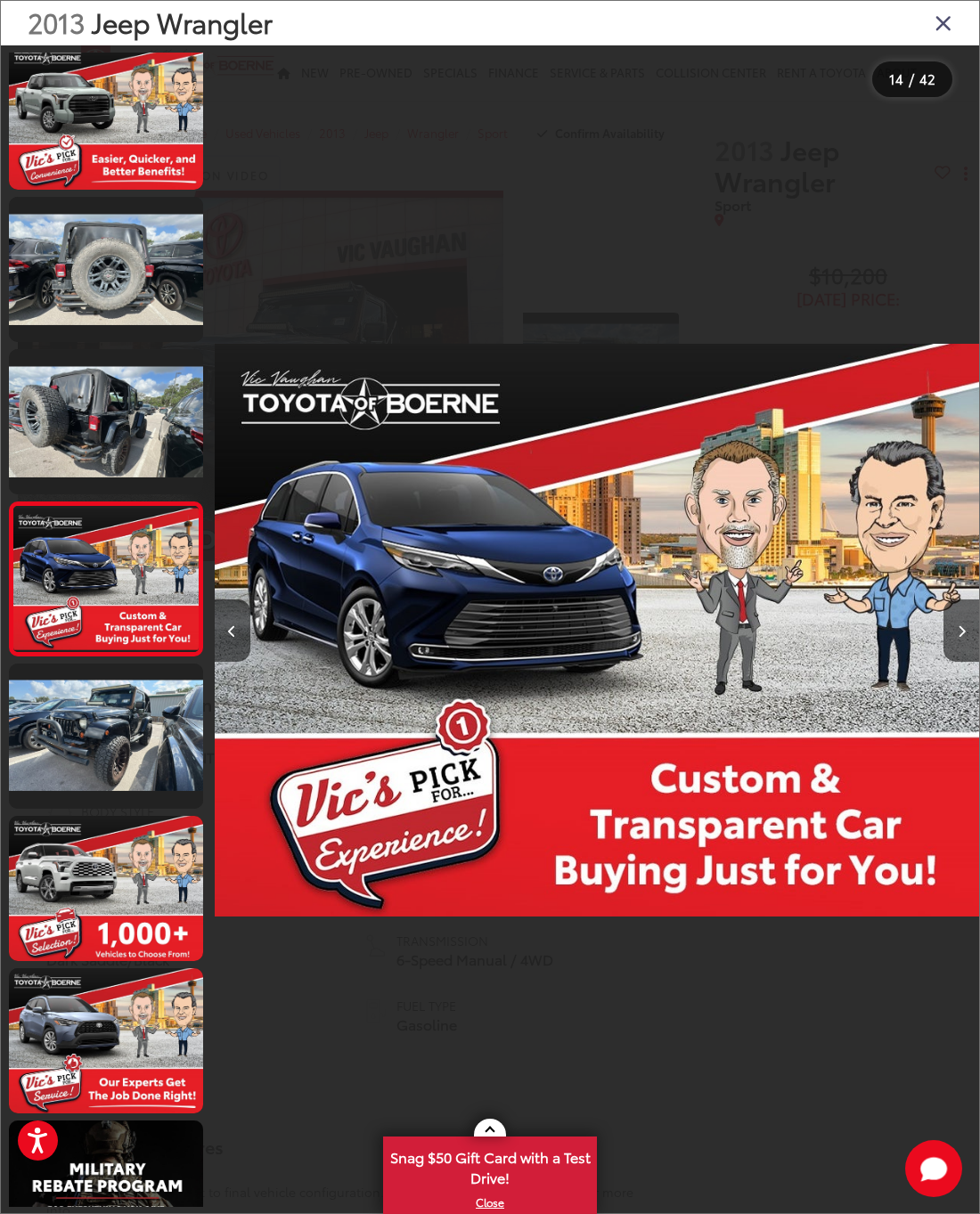
click at [951, 24] on icon "Close gallery" at bounding box center [942, 22] width 18 height 23
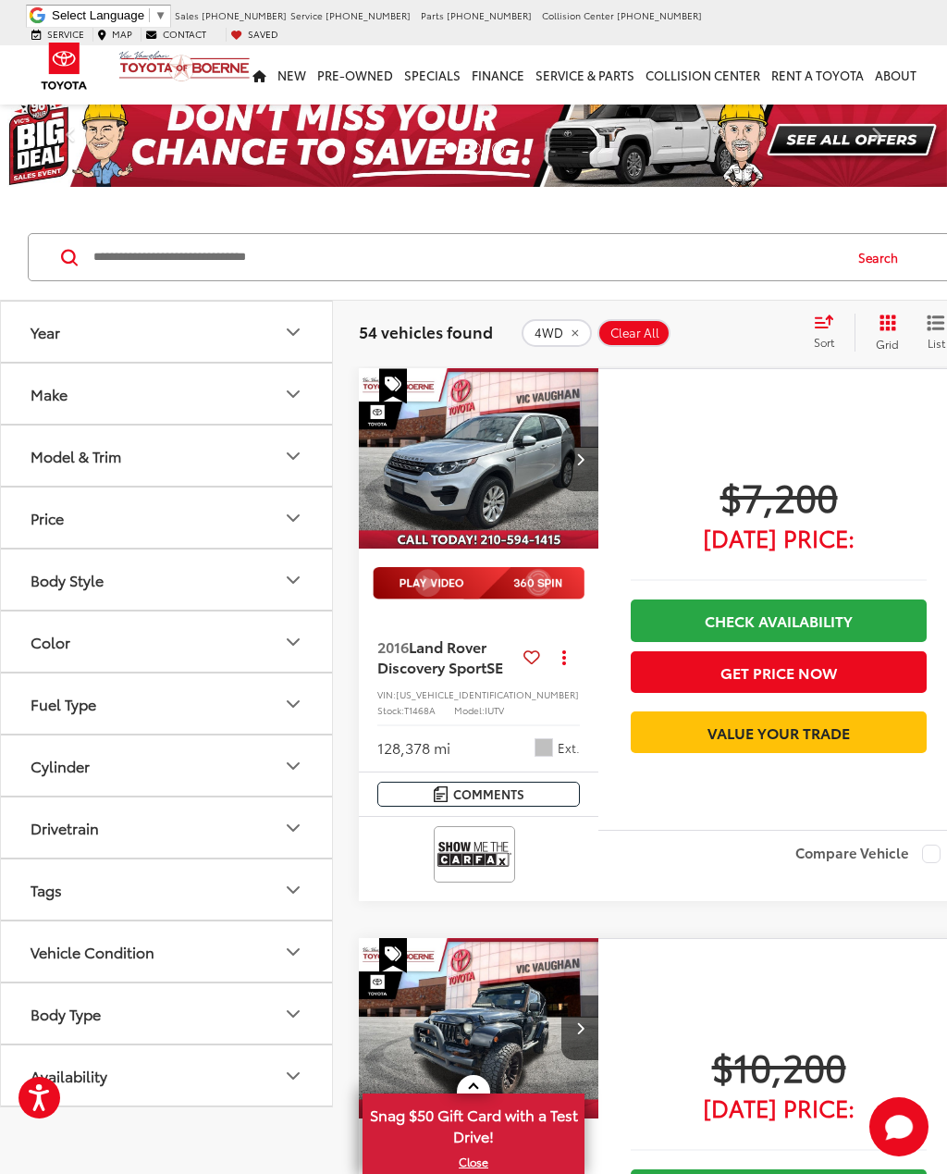
scroll to position [561, 0]
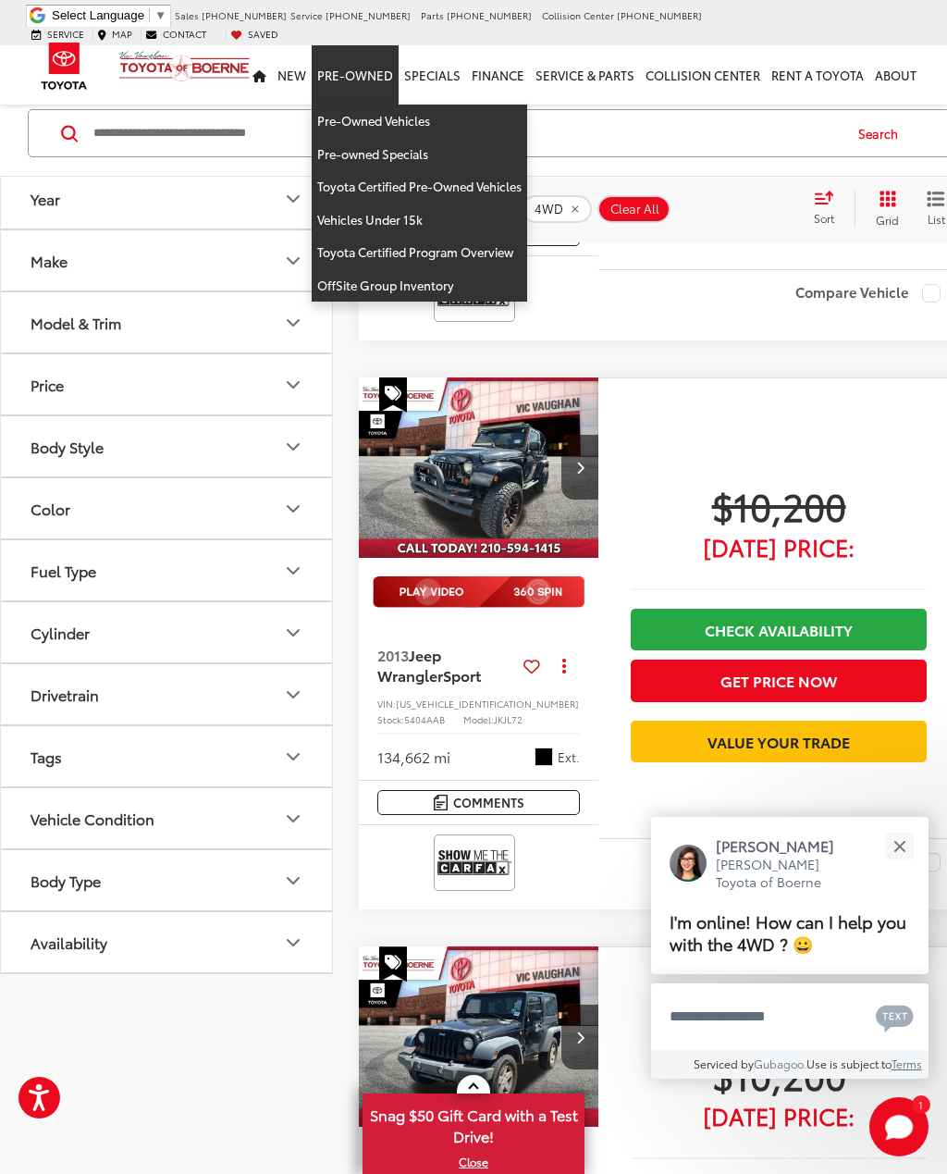
click at [907, 846] on button "Close" at bounding box center [900, 846] width 40 height 40
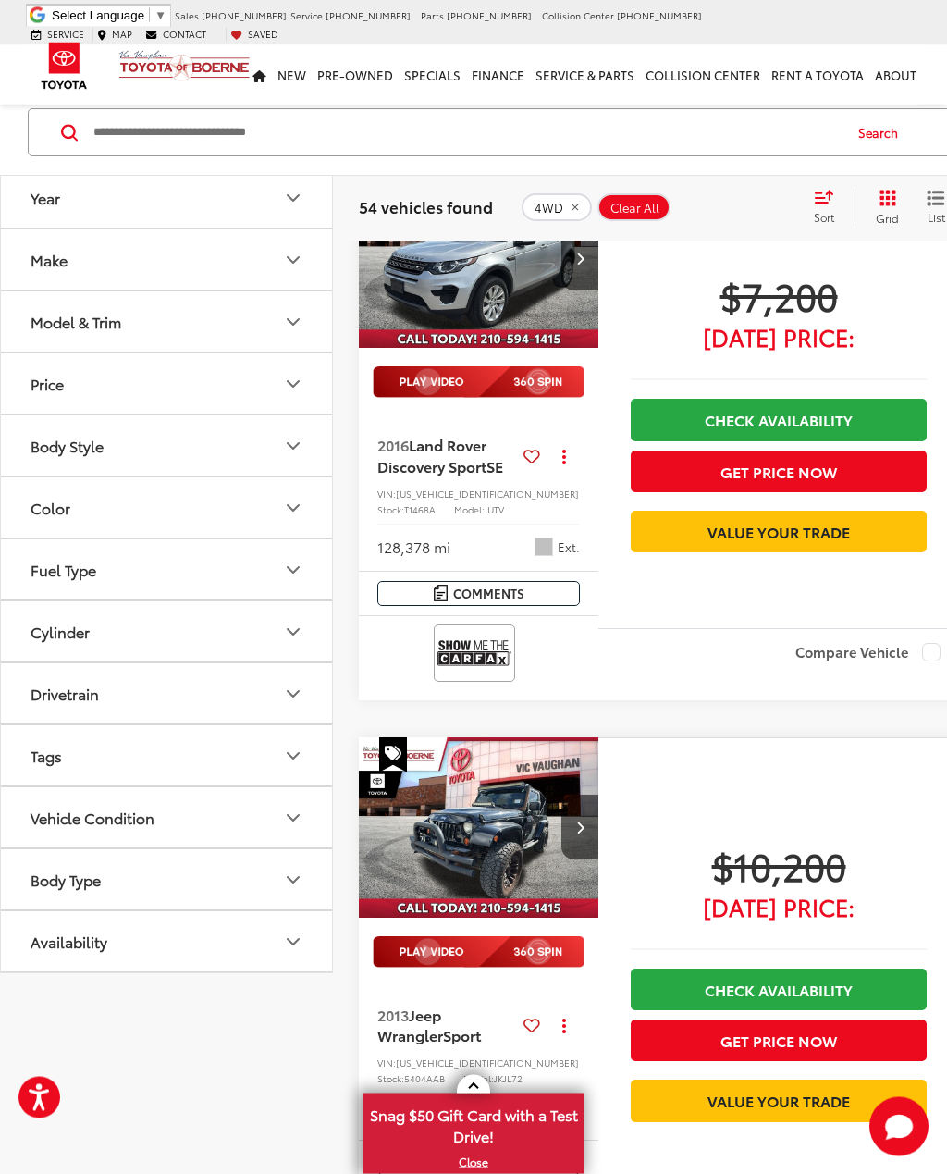
scroll to position [0, 0]
